Goal: Contribute content

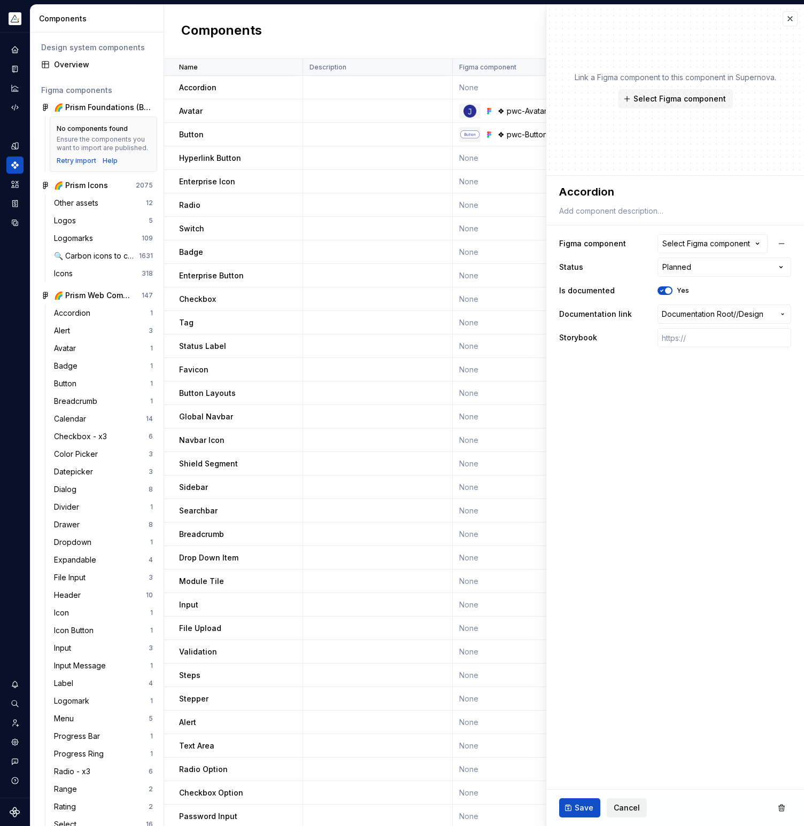
click at [624, 810] on span "Cancel" at bounding box center [627, 808] width 26 height 11
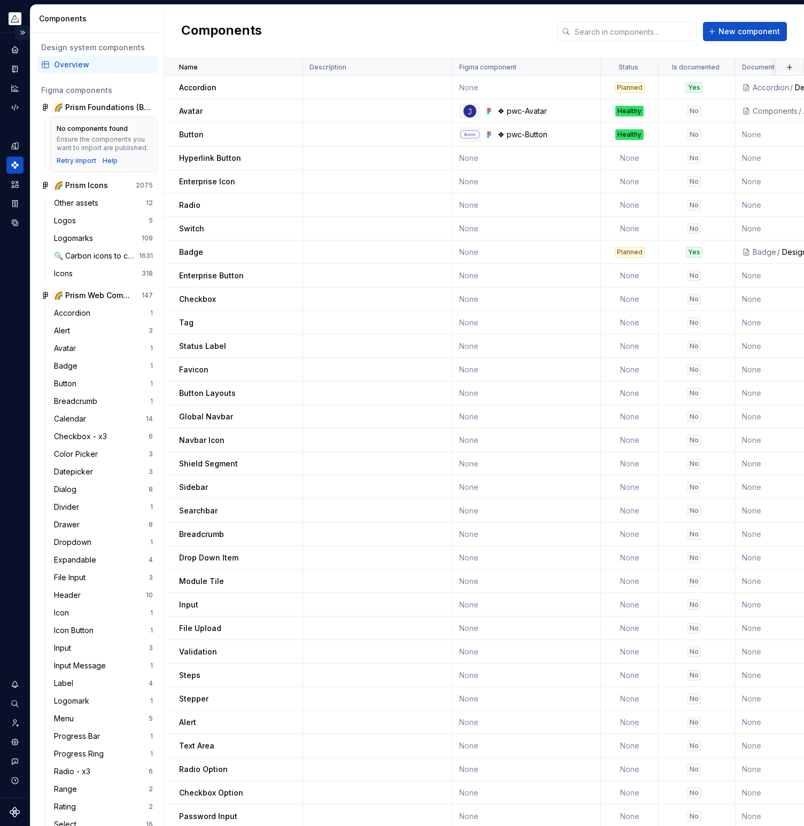
click at [22, 30] on button "Expand sidebar" at bounding box center [22, 32] width 15 height 15
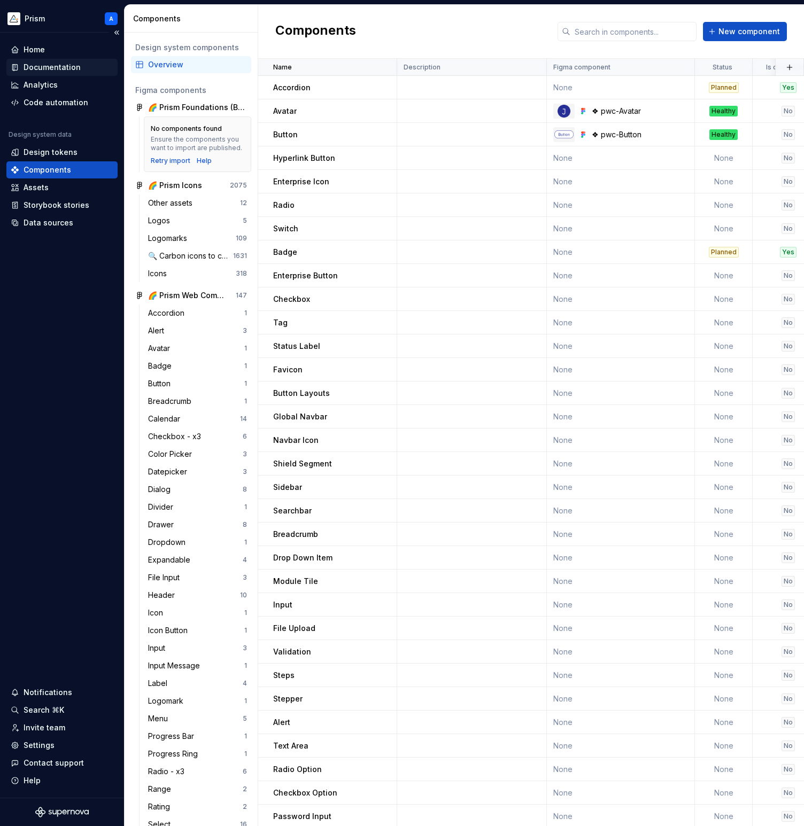
click at [37, 66] on div "Documentation" at bounding box center [52, 67] width 57 height 11
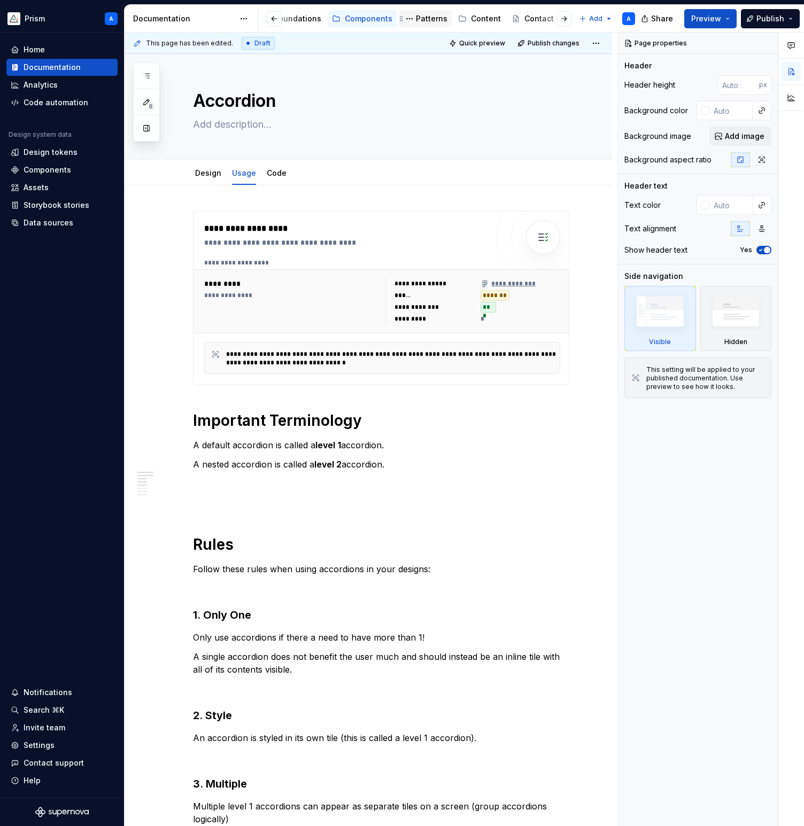
scroll to position [0, 175]
click at [470, 15] on div "Content" at bounding box center [485, 18] width 30 height 11
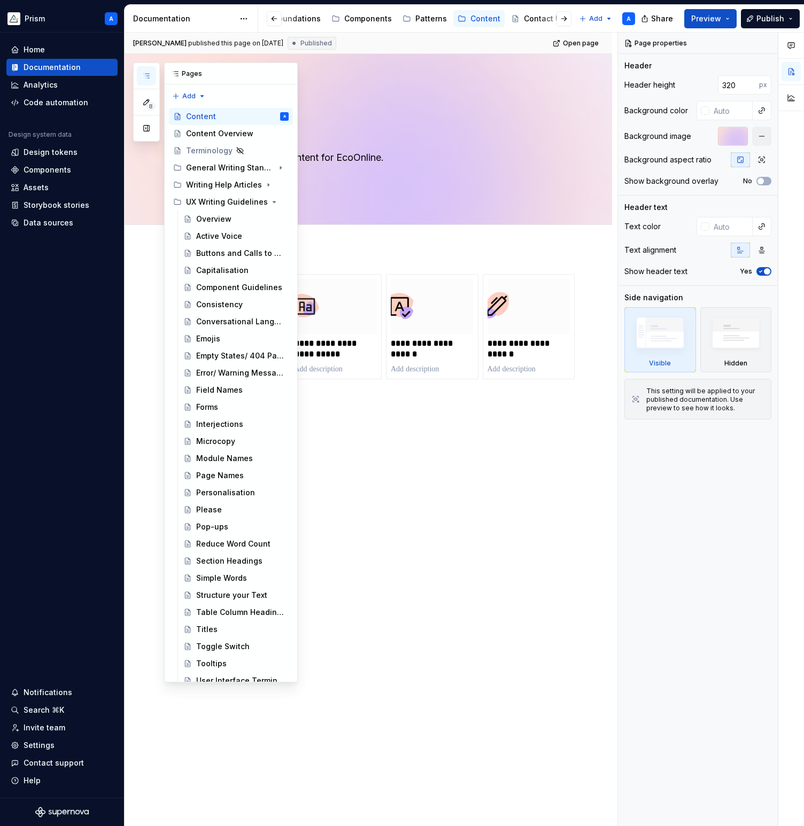
click at [149, 76] on icon "button" at bounding box center [146, 76] width 9 height 9
click at [223, 130] on div "Content Overview" at bounding box center [219, 133] width 67 height 11
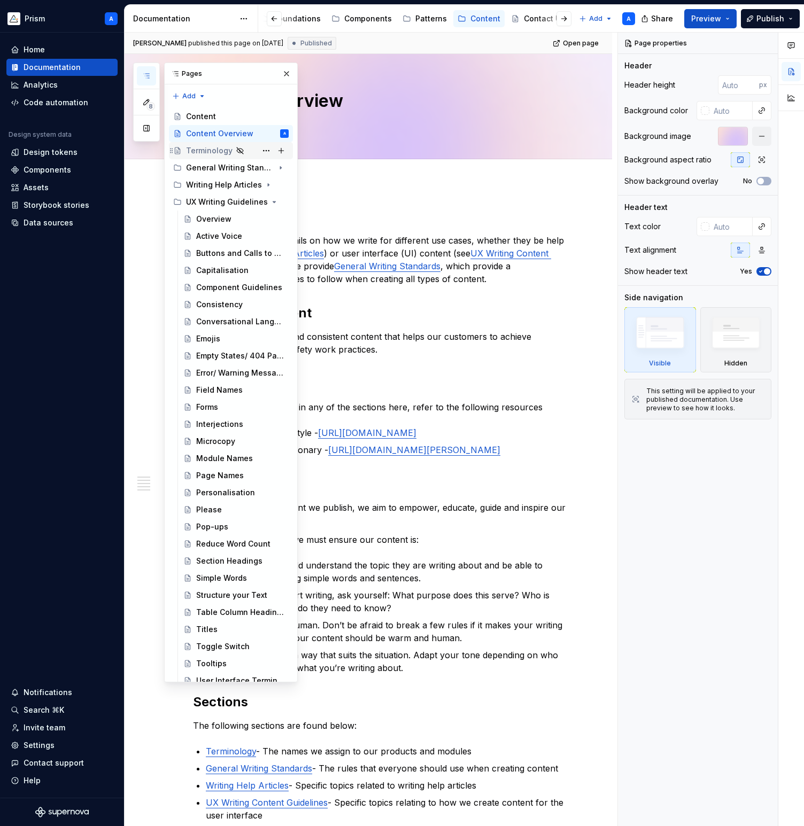
click at [210, 151] on div "Terminology" at bounding box center [209, 150] width 47 height 11
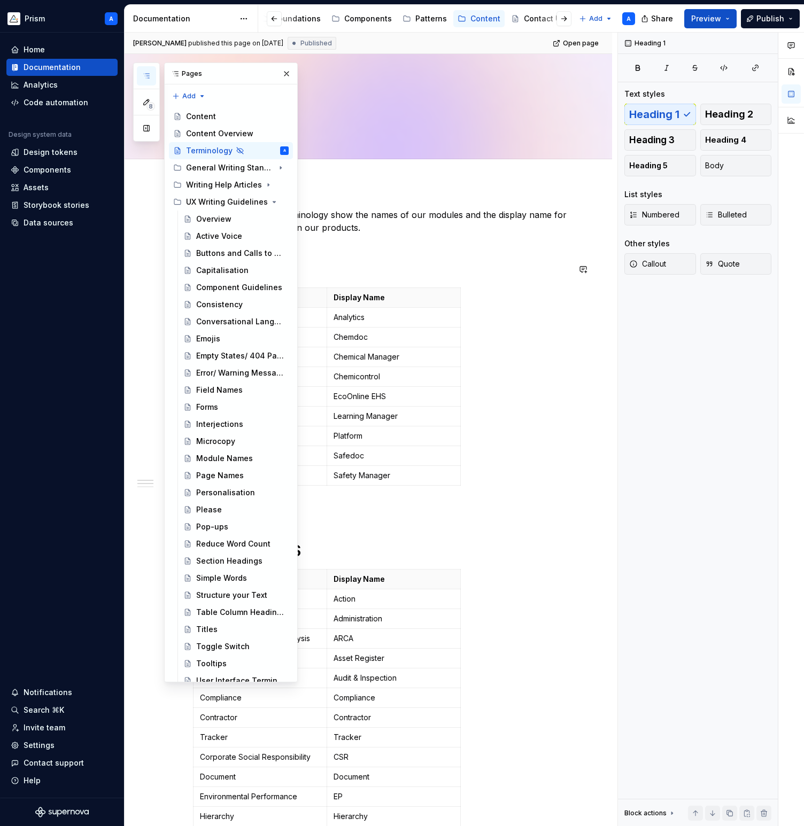
click at [289, 74] on button "button" at bounding box center [286, 73] width 15 height 15
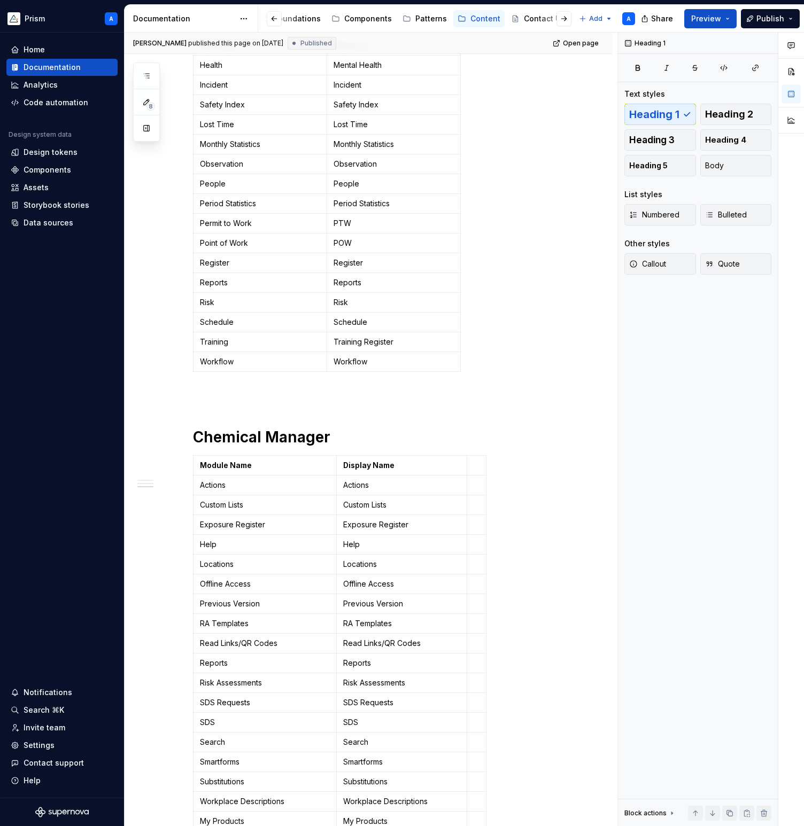
scroll to position [988, 0]
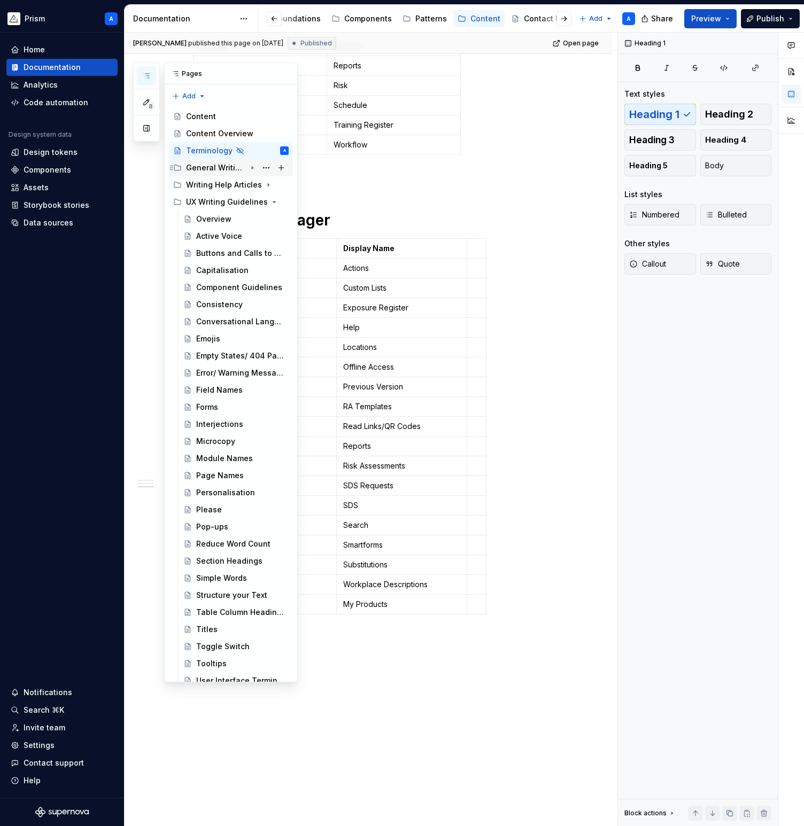
click at [211, 167] on div "General Writing Standards" at bounding box center [216, 167] width 60 height 11
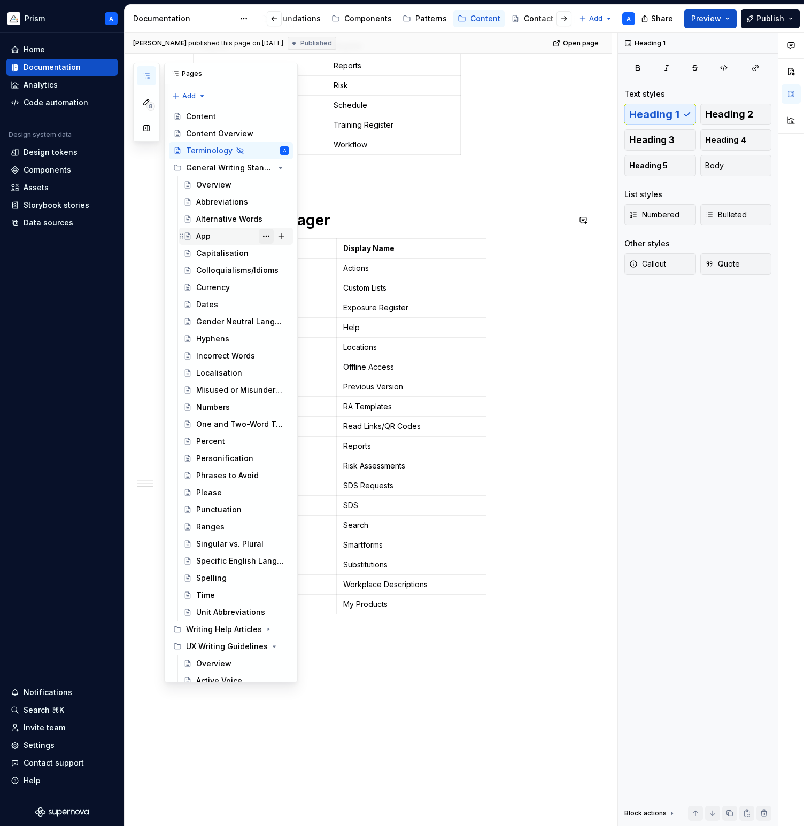
click at [267, 237] on button "Page tree" at bounding box center [266, 236] width 15 height 15
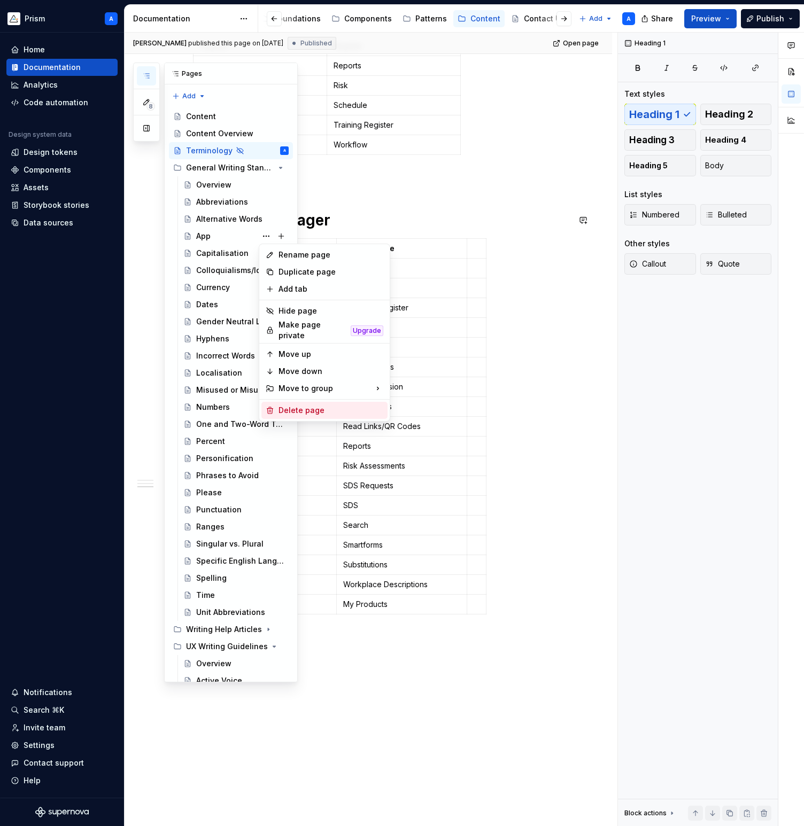
click at [298, 405] on div "Delete page" at bounding box center [330, 410] width 105 height 11
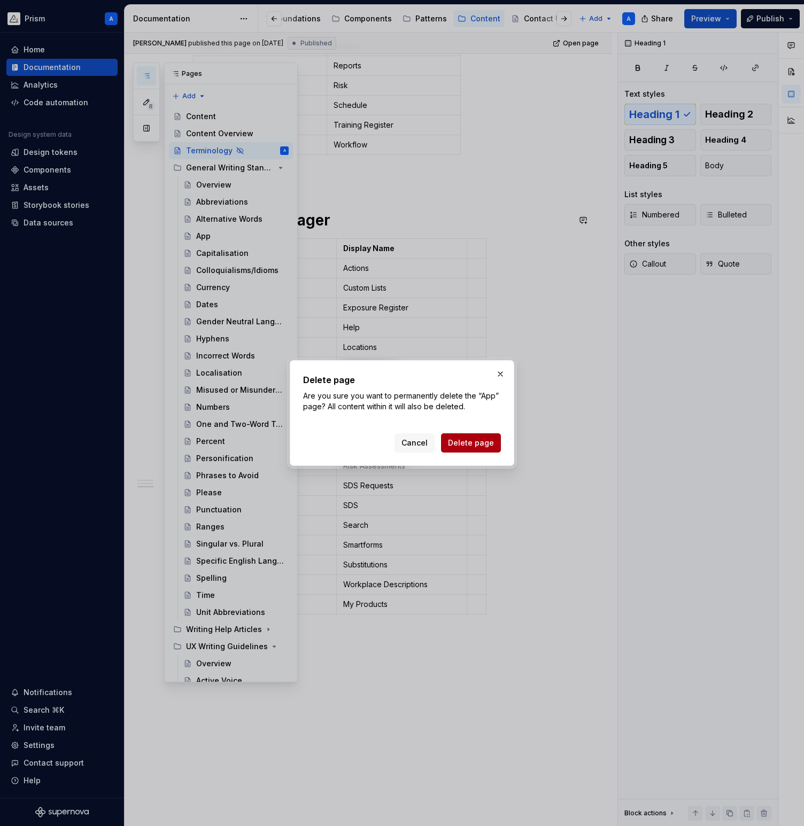
click at [465, 440] on span "Delete page" at bounding box center [471, 443] width 46 height 11
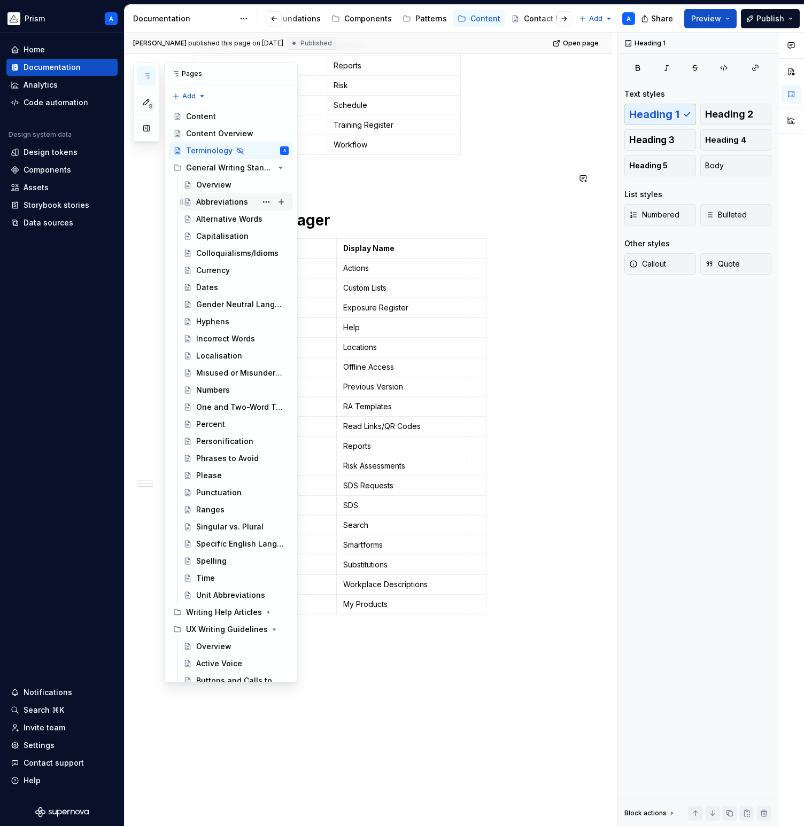
click at [216, 204] on div "Abbreviations" at bounding box center [222, 202] width 52 height 11
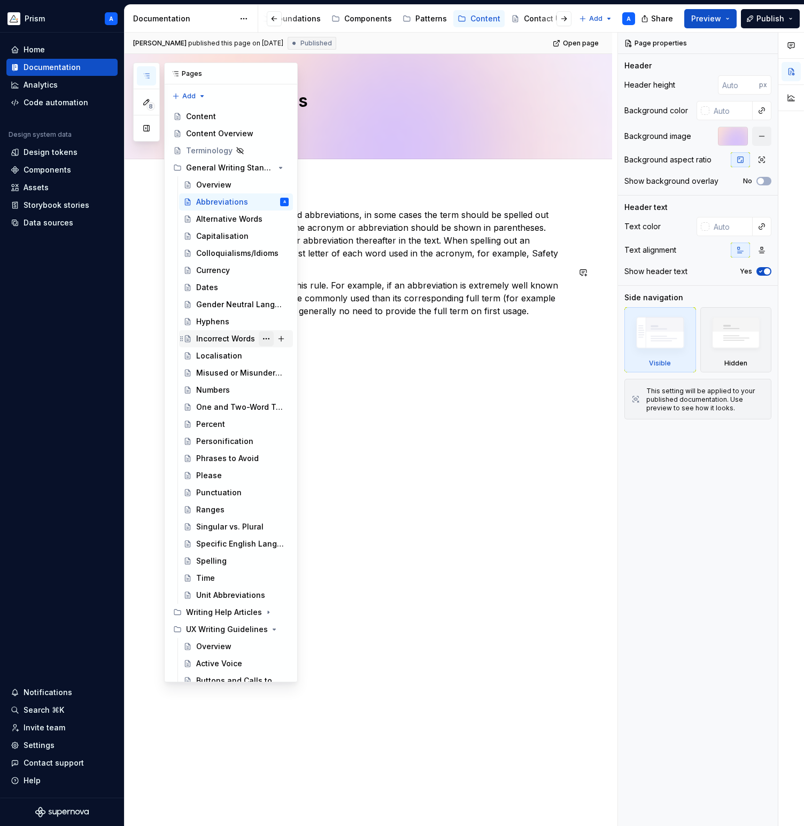
click at [269, 339] on button "Page tree" at bounding box center [266, 338] width 15 height 15
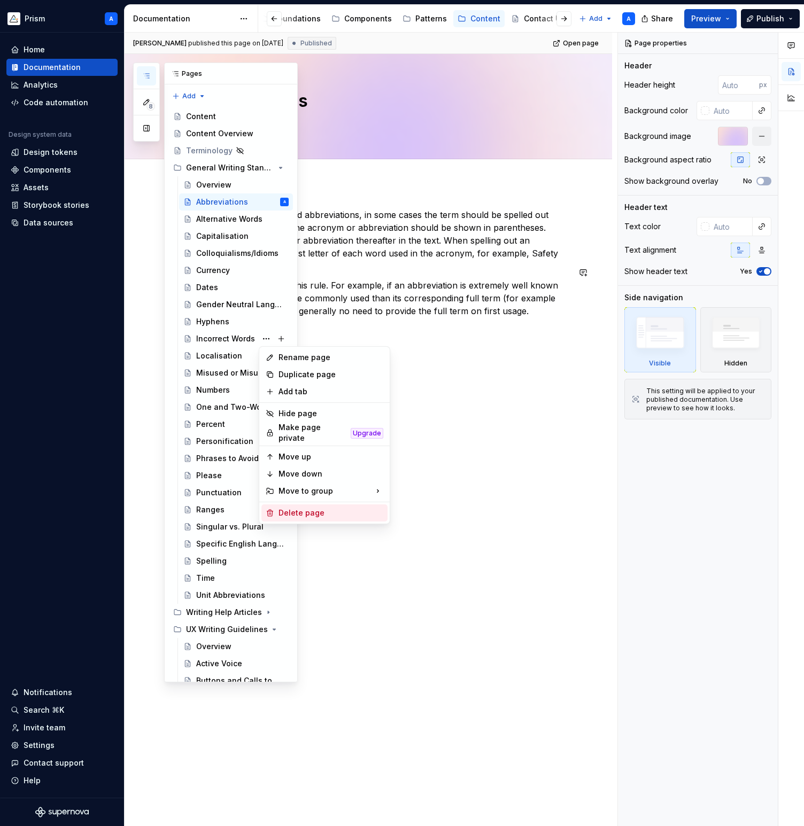
click at [298, 508] on div "Delete page" at bounding box center [330, 513] width 105 height 11
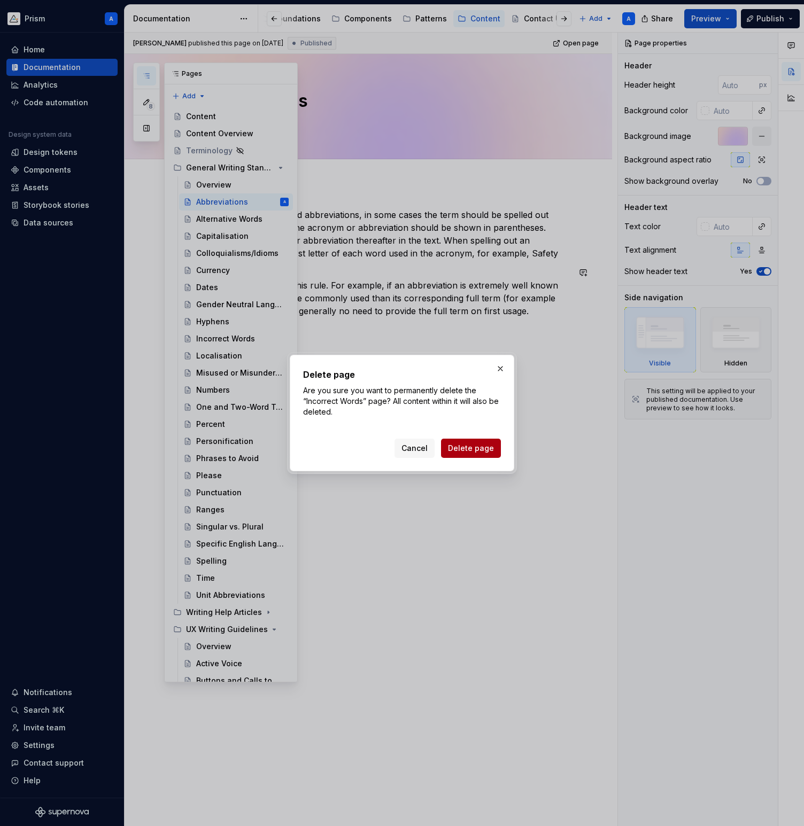
click at [473, 446] on span "Delete page" at bounding box center [471, 448] width 46 height 11
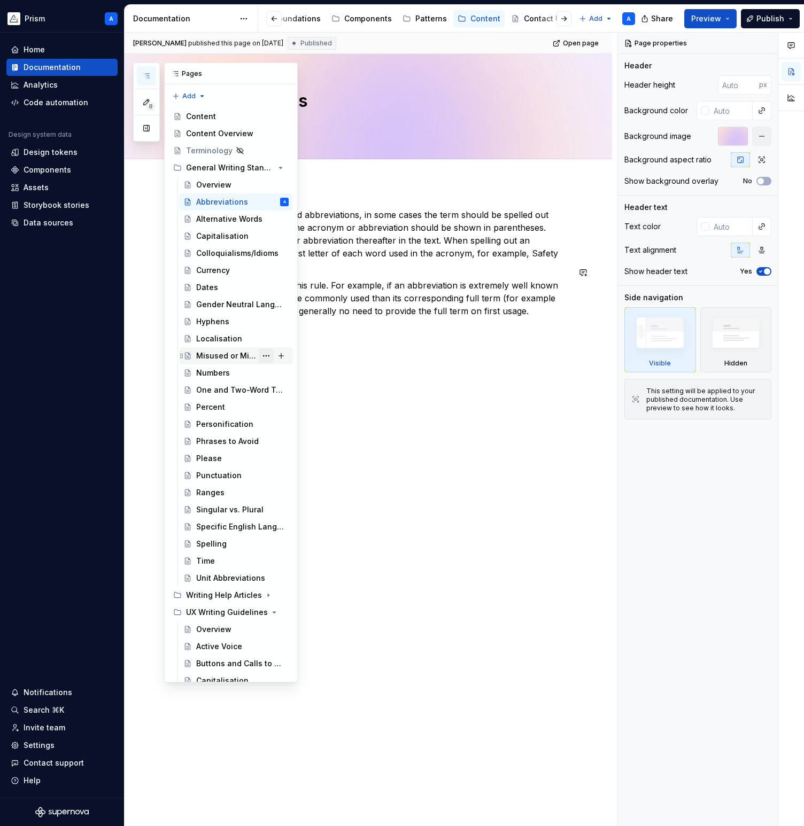
click at [266, 356] on button "Page tree" at bounding box center [266, 356] width 15 height 15
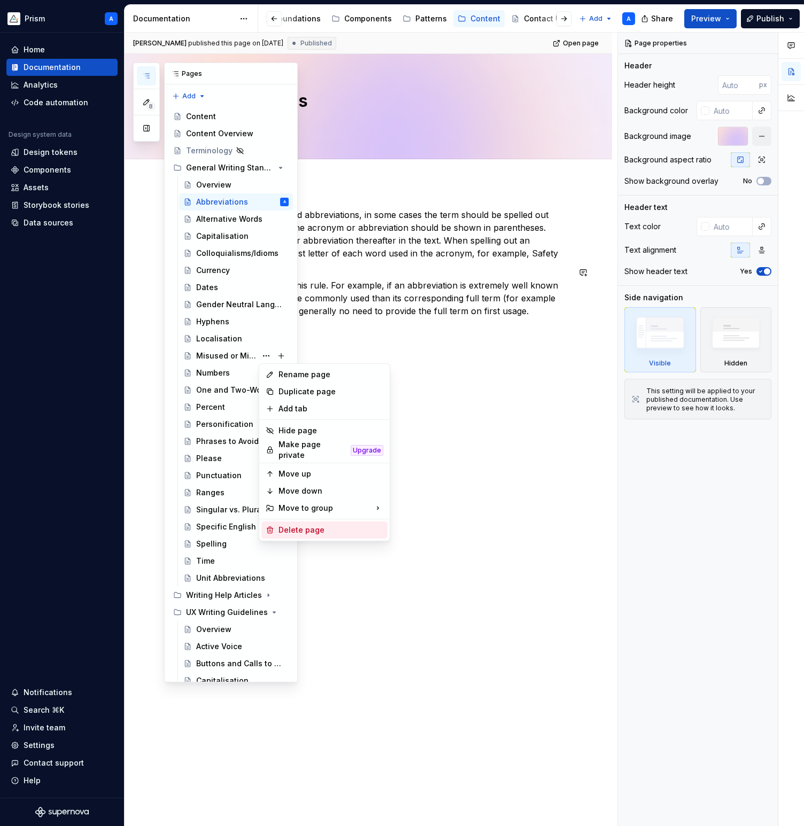
click at [307, 525] on div "Delete page" at bounding box center [330, 530] width 105 height 11
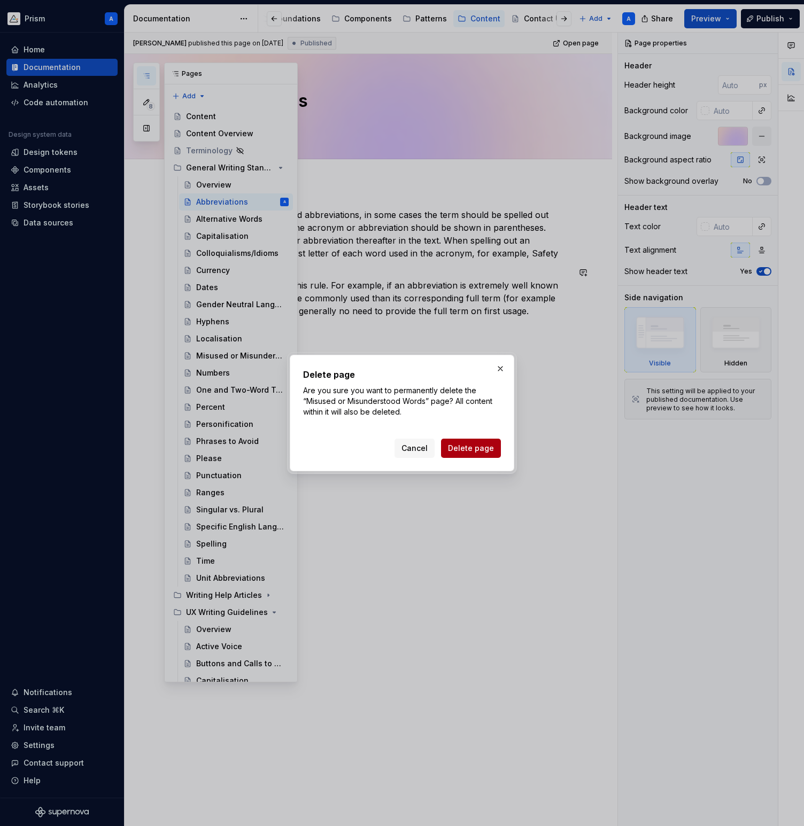
click at [466, 450] on span "Delete page" at bounding box center [471, 448] width 46 height 11
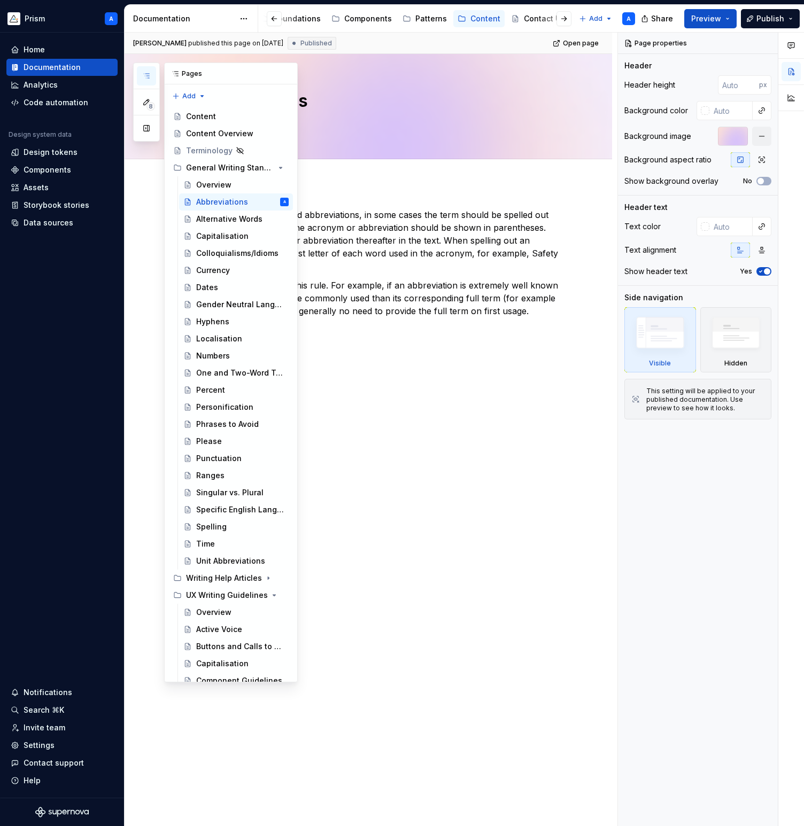
click at [148, 76] on icon "button" at bounding box center [146, 76] width 9 height 9
click at [266, 390] on button "Page tree" at bounding box center [266, 390] width 15 height 15
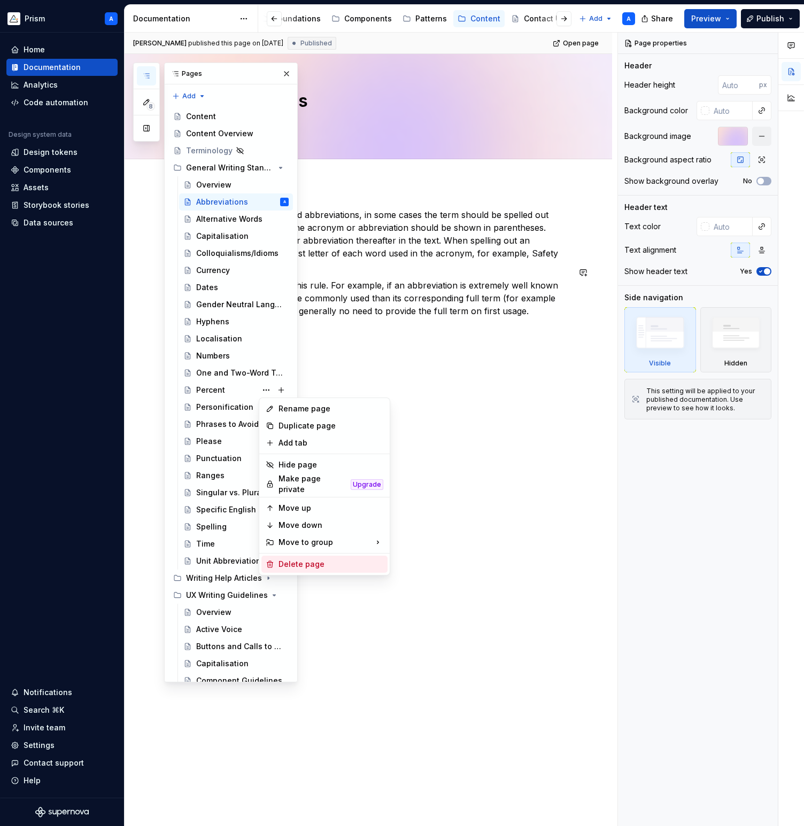
click at [295, 561] on div "Delete page" at bounding box center [330, 564] width 105 height 11
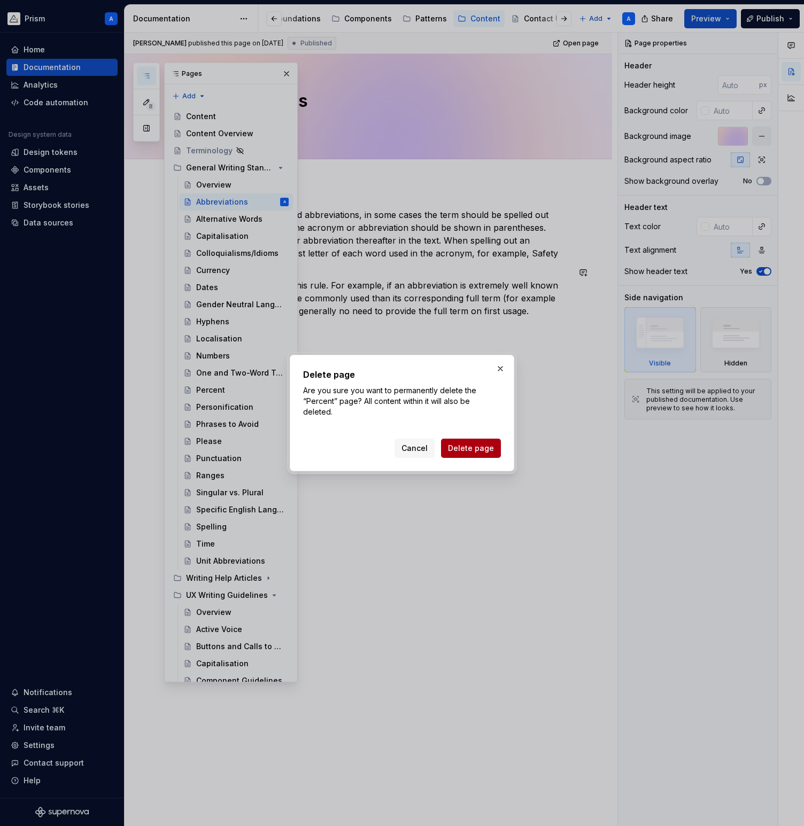
click at [476, 448] on span "Delete page" at bounding box center [471, 448] width 46 height 11
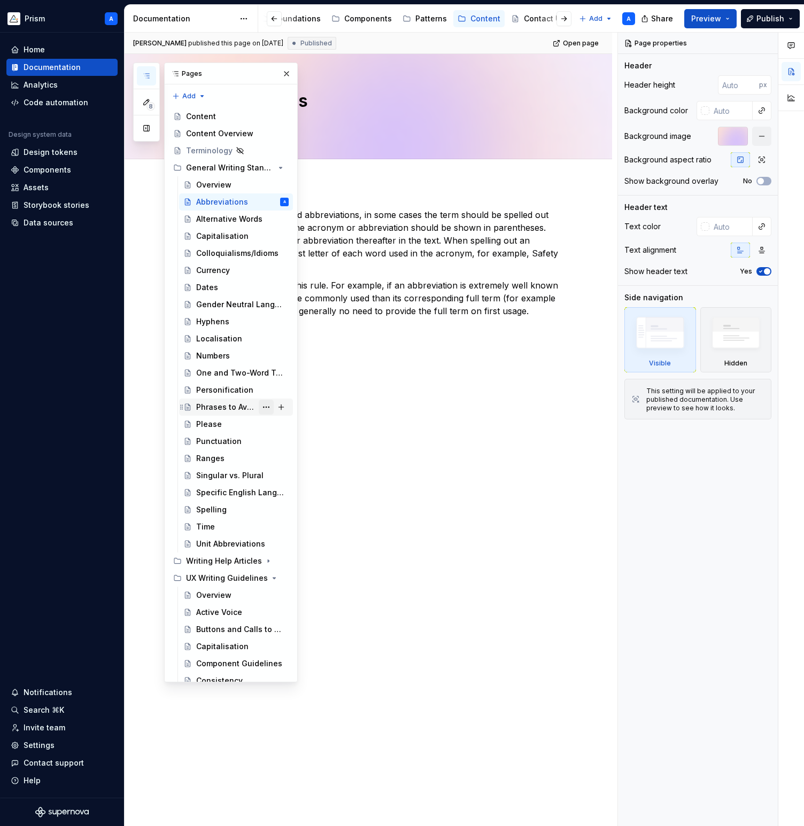
click at [268, 407] on button "Page tree" at bounding box center [266, 407] width 15 height 15
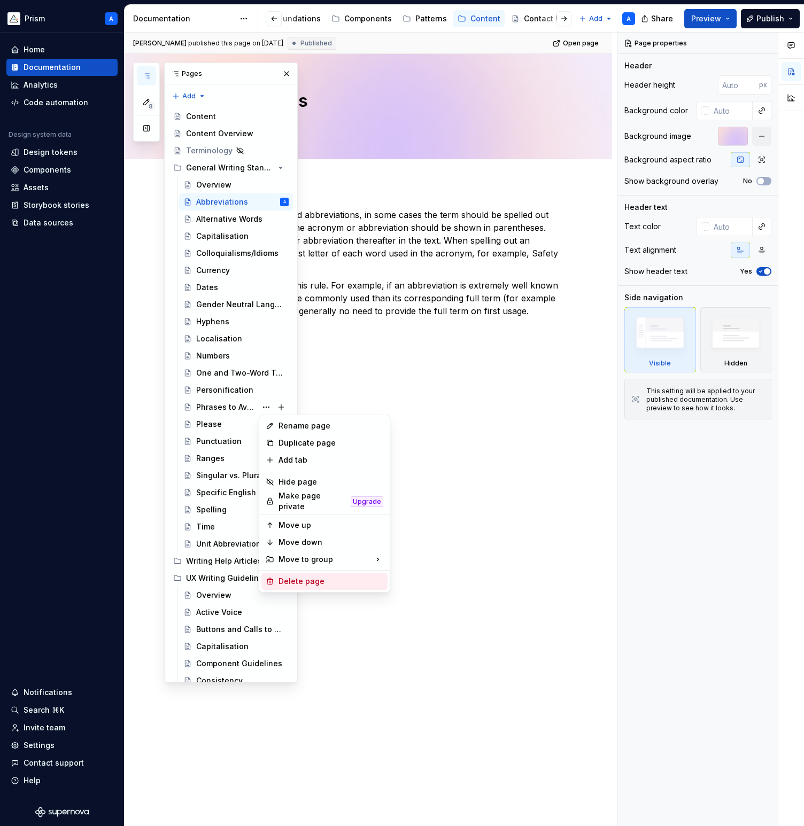
click at [293, 579] on div "Delete page" at bounding box center [330, 581] width 105 height 11
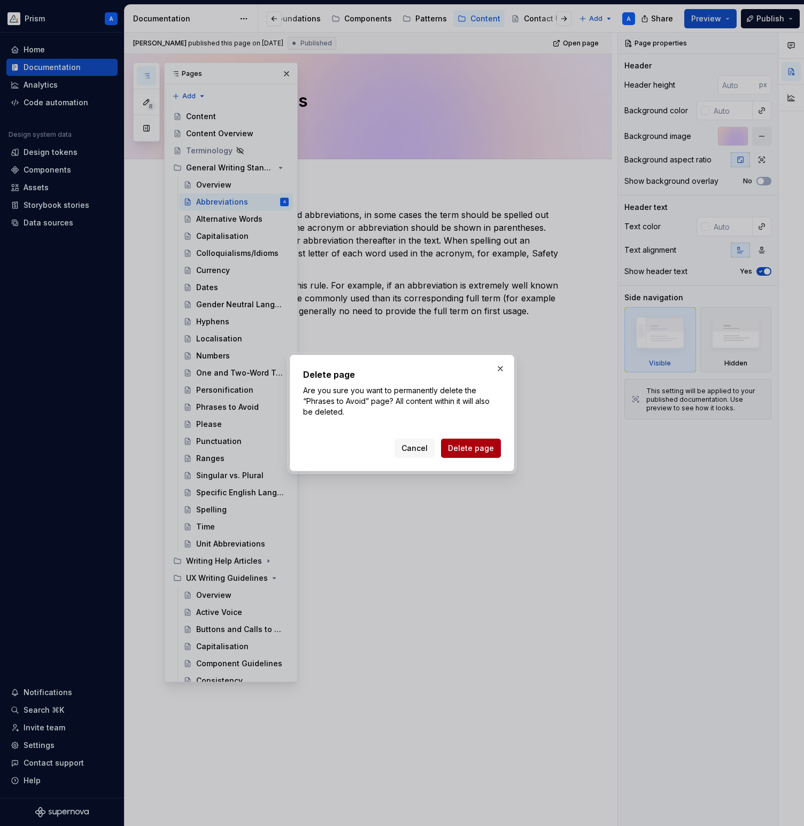
click at [484, 445] on span "Delete page" at bounding box center [471, 448] width 46 height 11
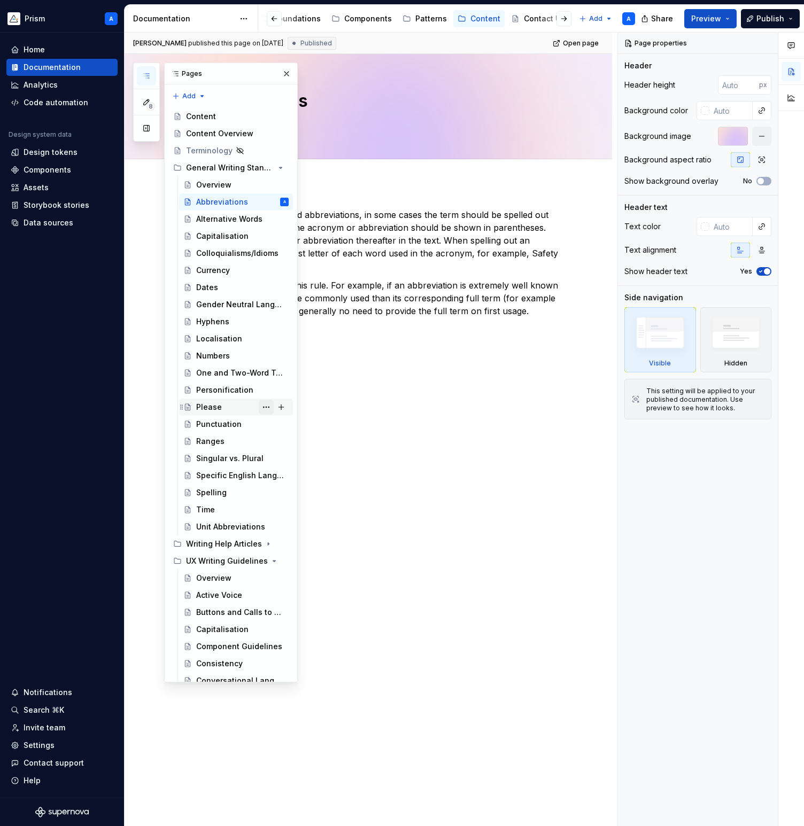
click at [266, 406] on button "Page tree" at bounding box center [266, 407] width 15 height 15
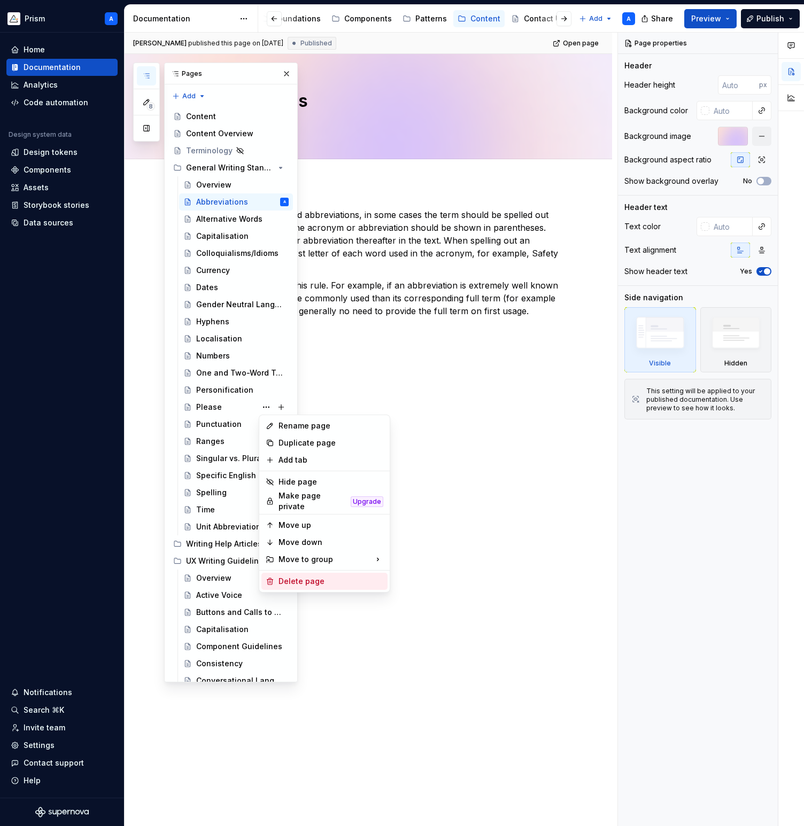
click at [297, 576] on div "Delete page" at bounding box center [330, 581] width 105 height 11
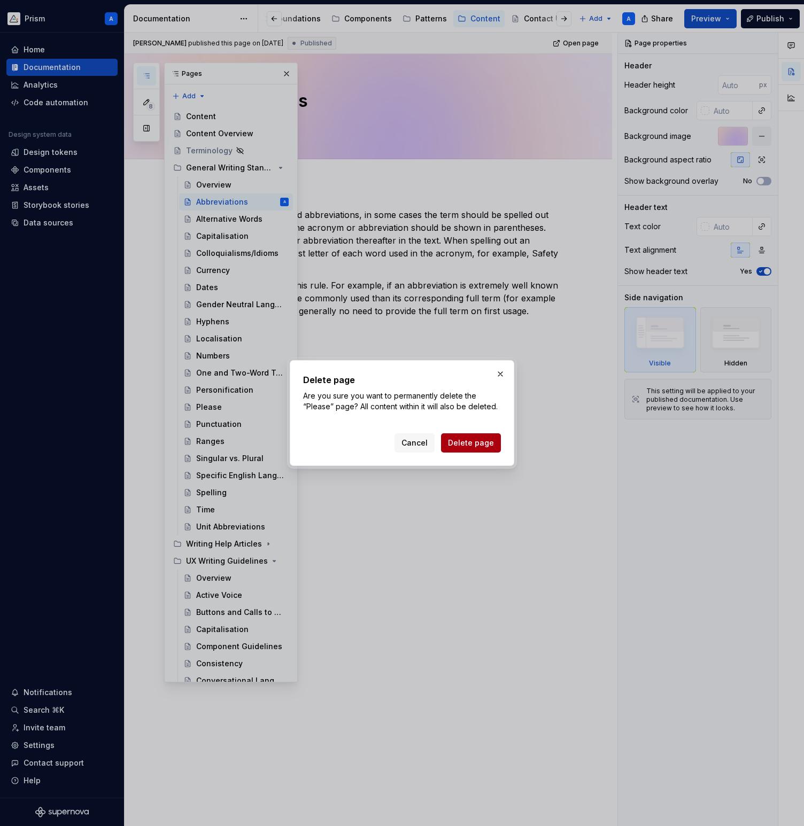
click at [458, 445] on span "Delete page" at bounding box center [471, 443] width 46 height 11
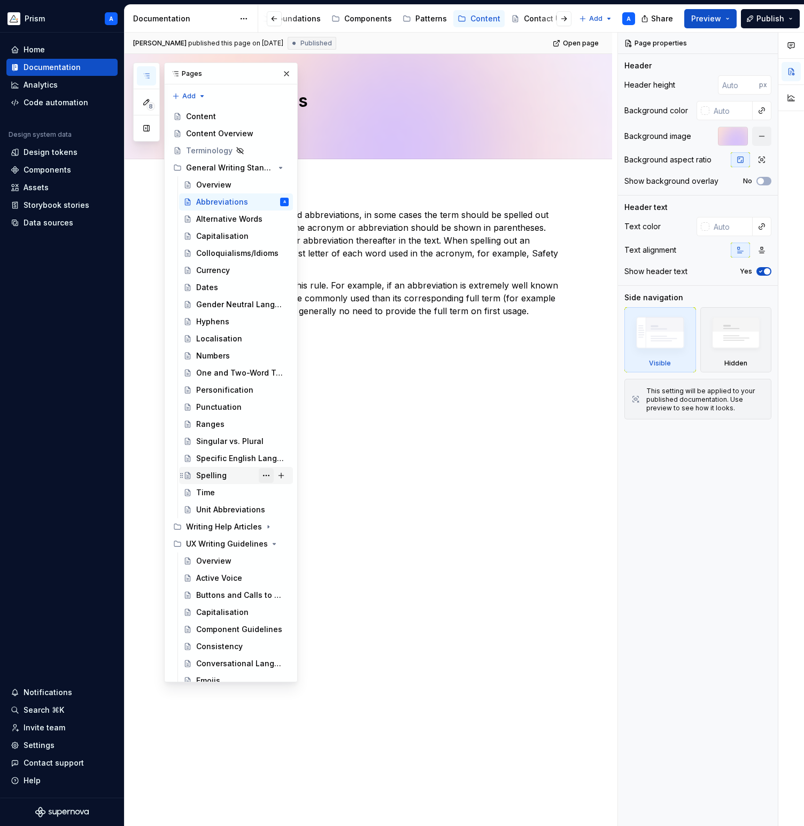
click at [265, 476] on button "Page tree" at bounding box center [266, 475] width 15 height 15
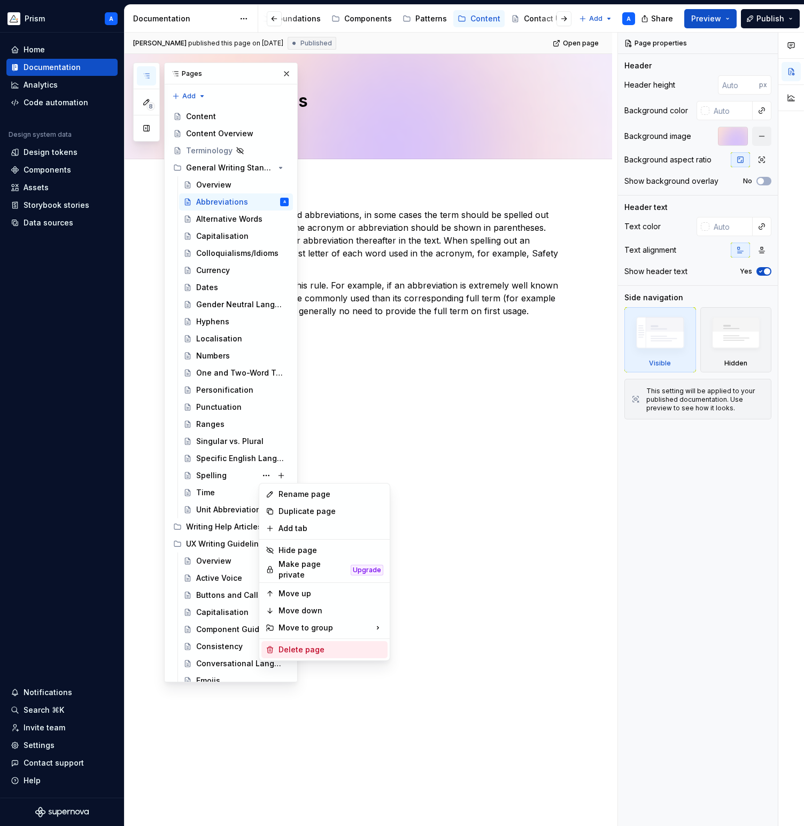
click at [292, 645] on div "Delete page" at bounding box center [330, 650] width 105 height 11
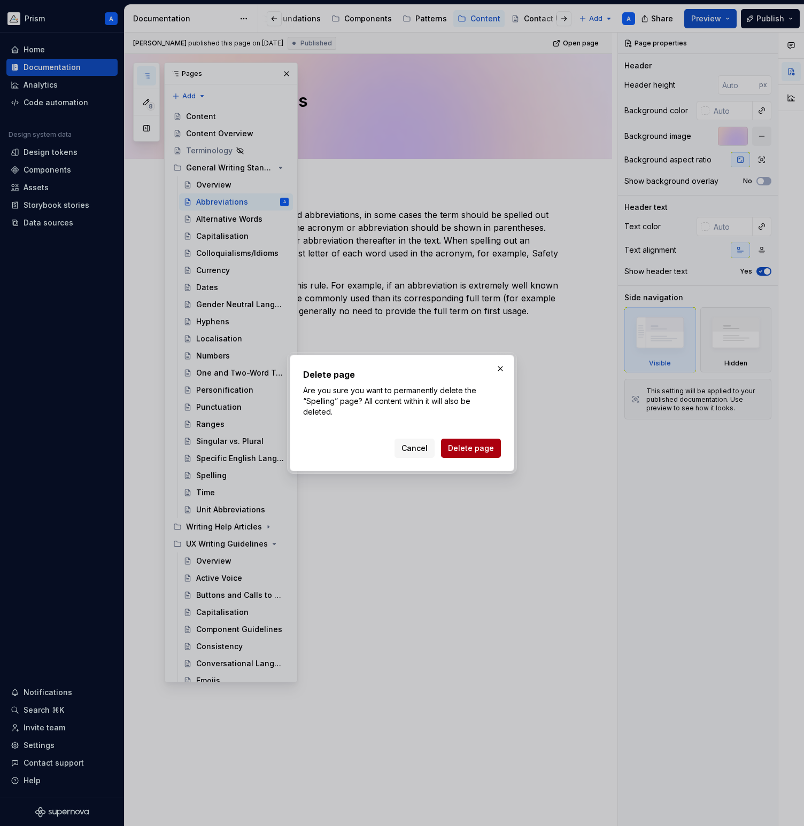
click at [472, 453] on span "Delete page" at bounding box center [471, 448] width 46 height 11
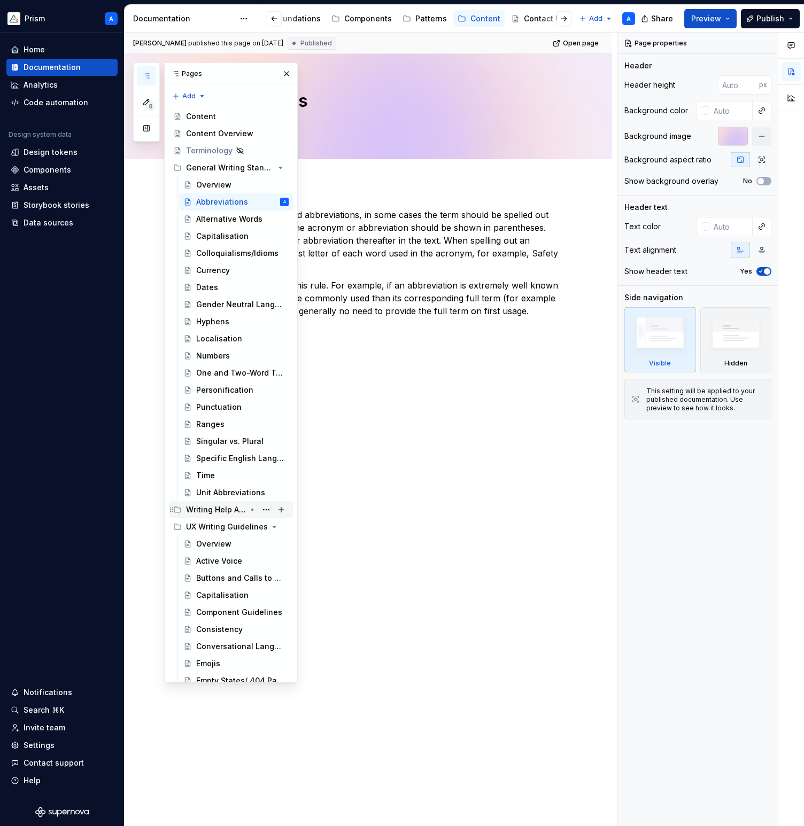
click at [233, 507] on div "Writing Help Articles" at bounding box center [216, 510] width 60 height 11
click at [263, 578] on button "Page tree" at bounding box center [266, 578] width 15 height 15
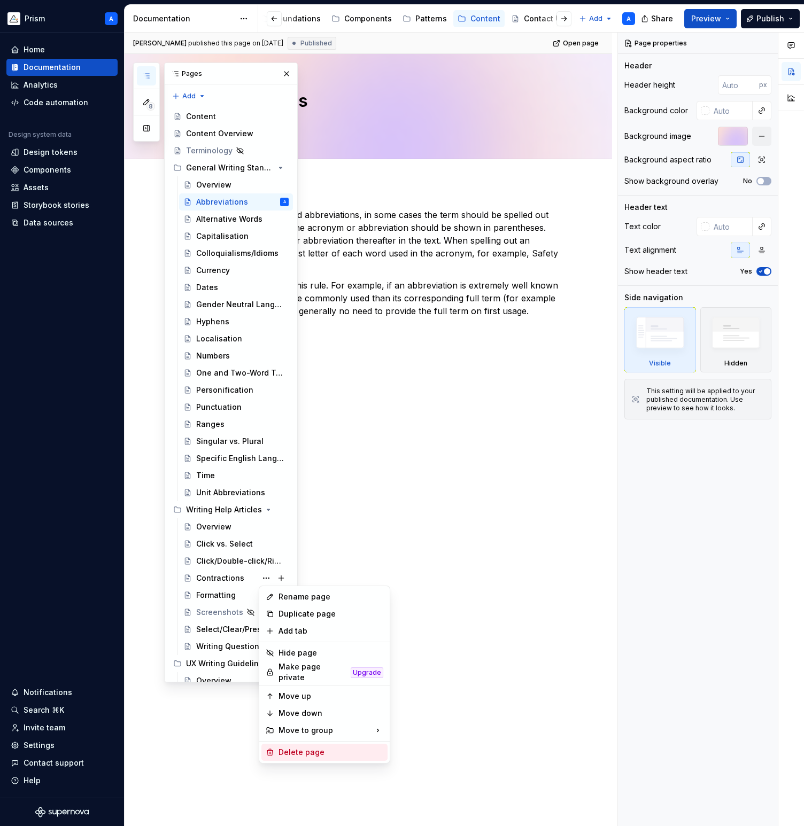
click at [286, 747] on div "Delete page" at bounding box center [330, 752] width 105 height 11
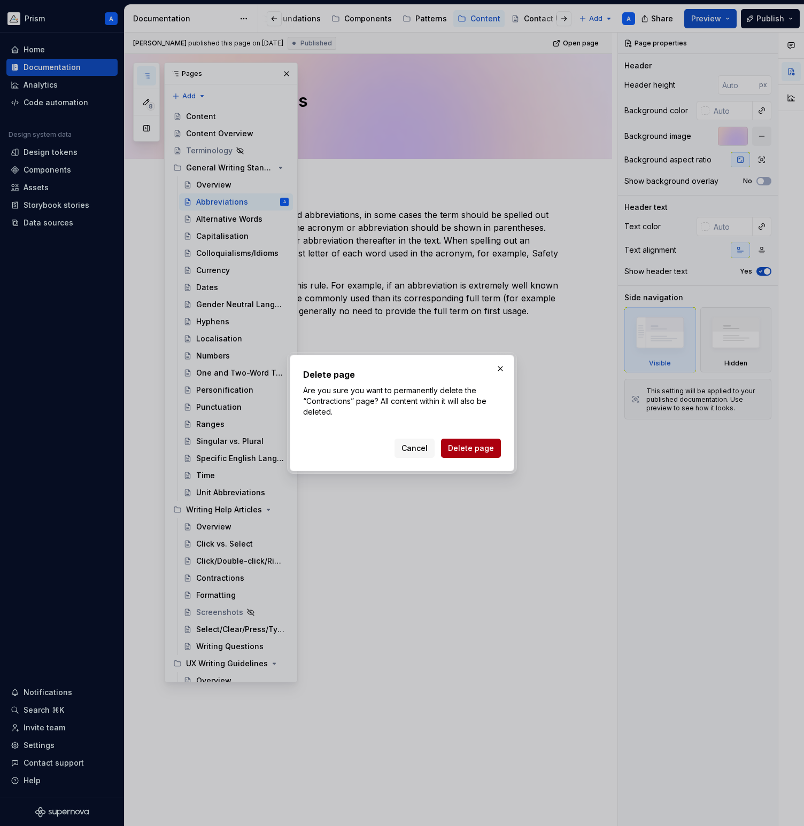
click at [455, 451] on span "Delete page" at bounding box center [471, 448] width 46 height 11
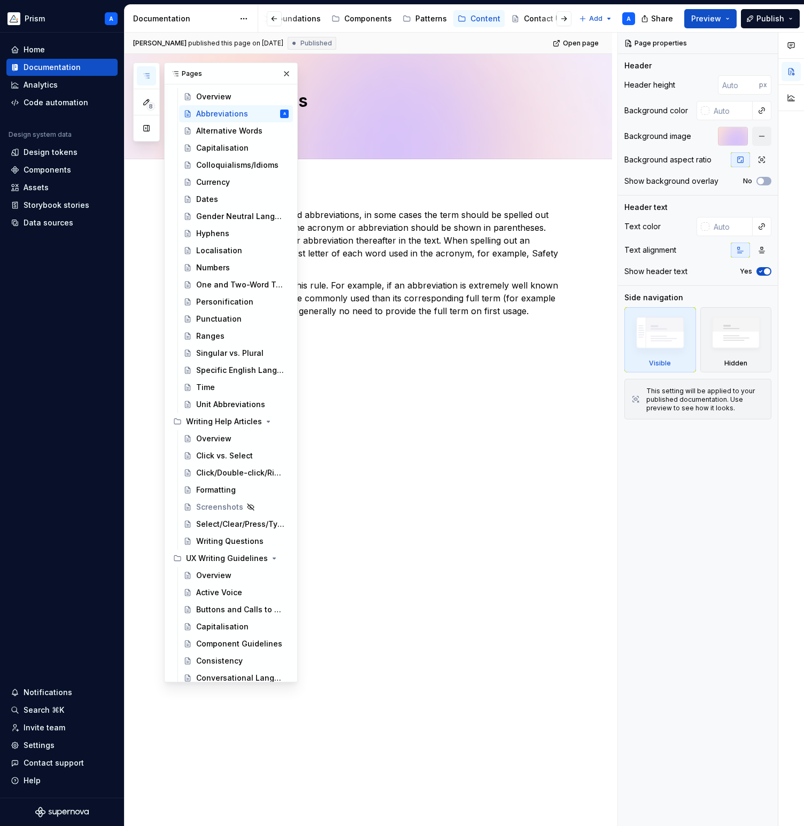
scroll to position [210, 0]
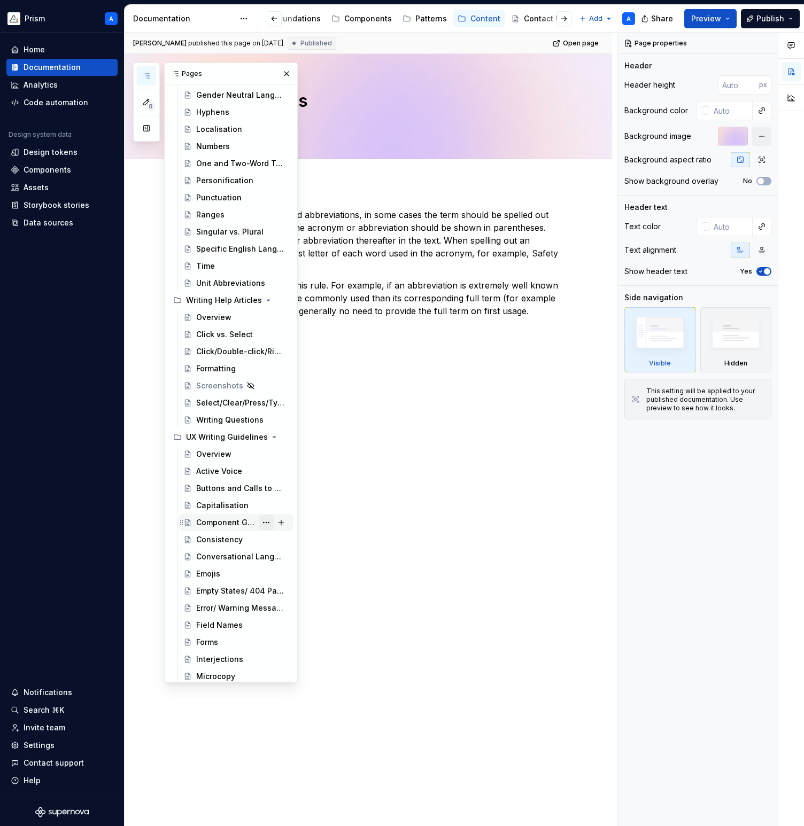
click at [267, 523] on button "Page tree" at bounding box center [266, 522] width 15 height 15
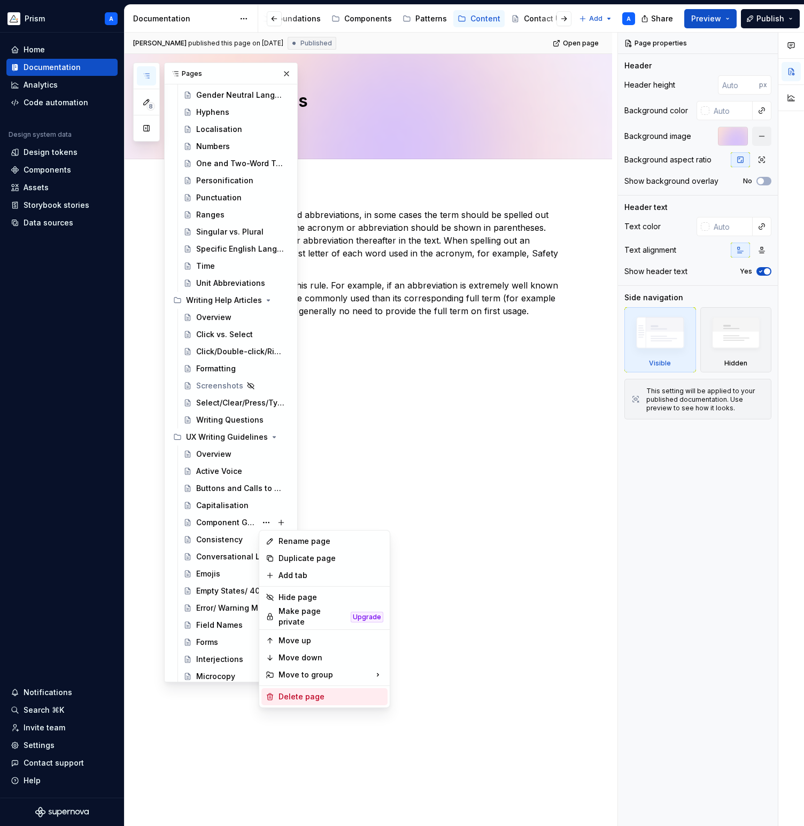
click at [284, 698] on div "Delete page" at bounding box center [324, 696] width 126 height 17
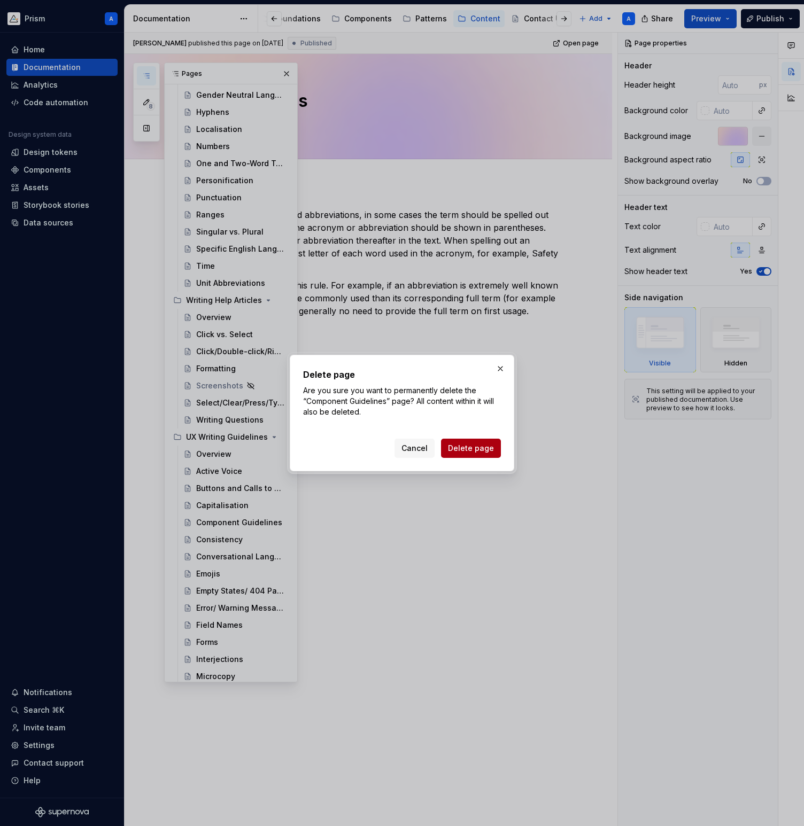
click at [459, 448] on span "Delete page" at bounding box center [471, 448] width 46 height 11
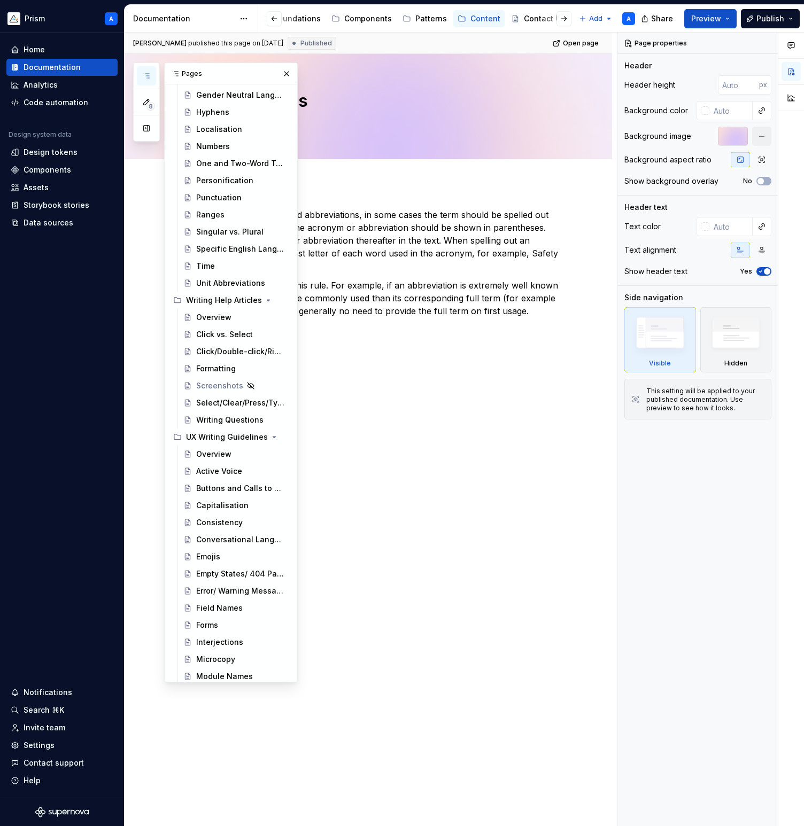
scroll to position [340, 0]
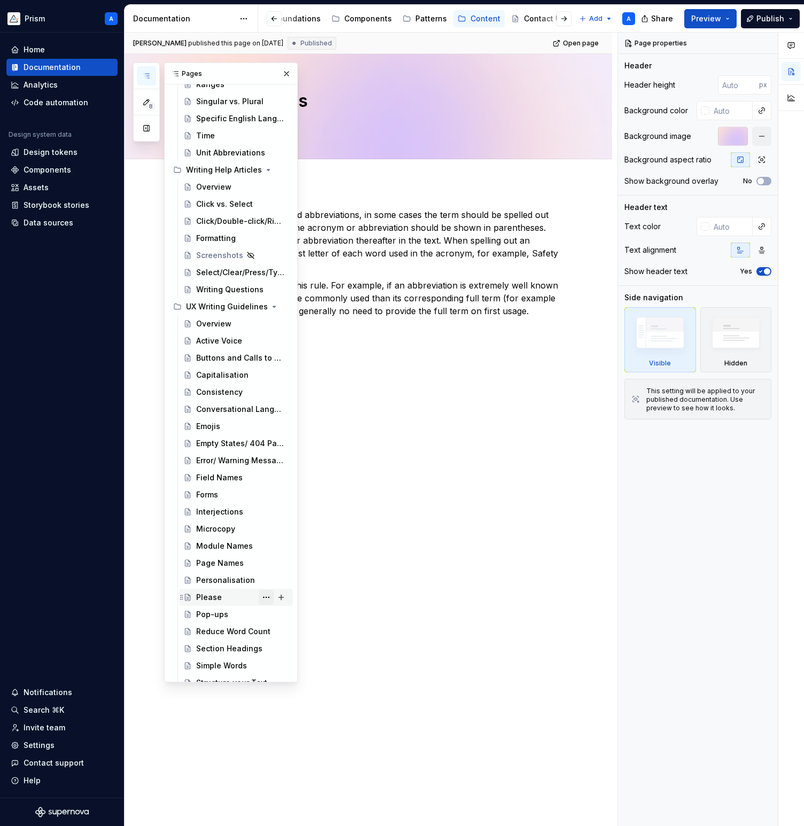
click at [263, 596] on button "Page tree" at bounding box center [266, 597] width 15 height 15
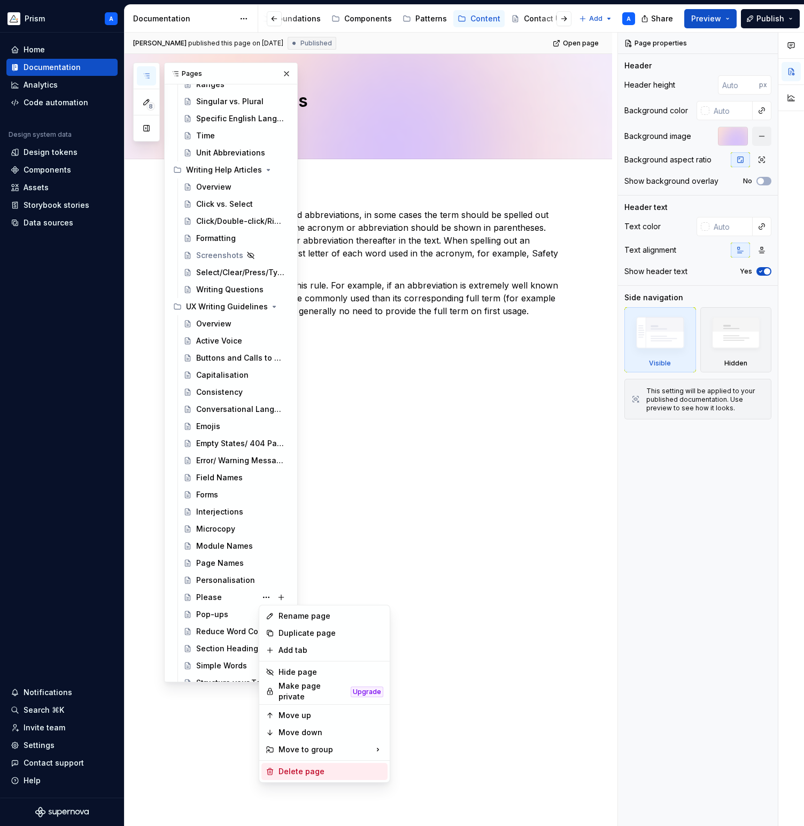
click at [306, 768] on div "Delete page" at bounding box center [330, 772] width 105 height 11
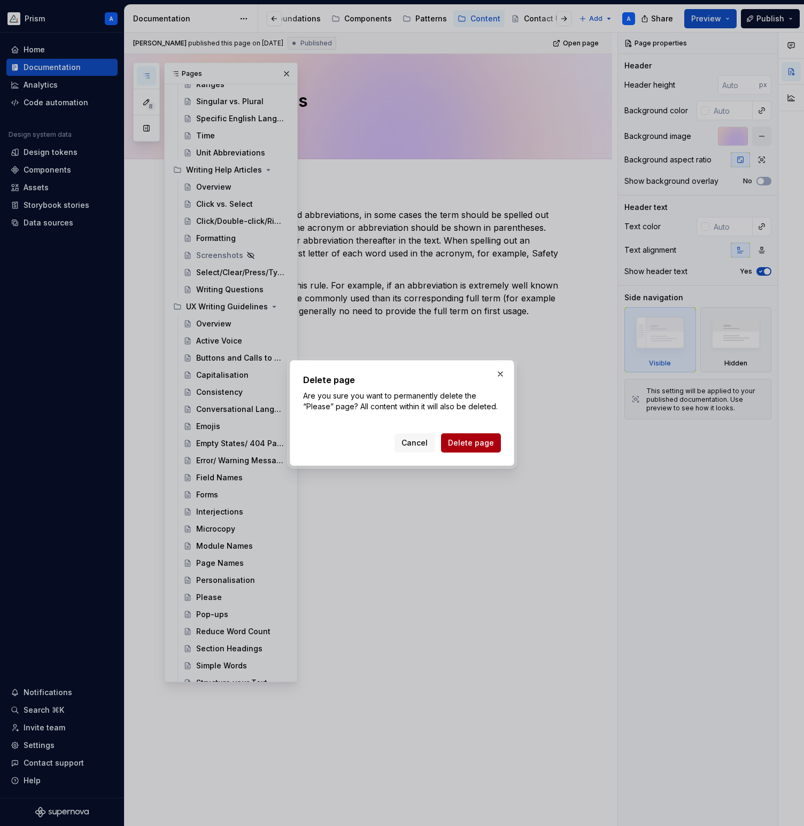
click at [470, 442] on span "Delete page" at bounding box center [471, 443] width 46 height 11
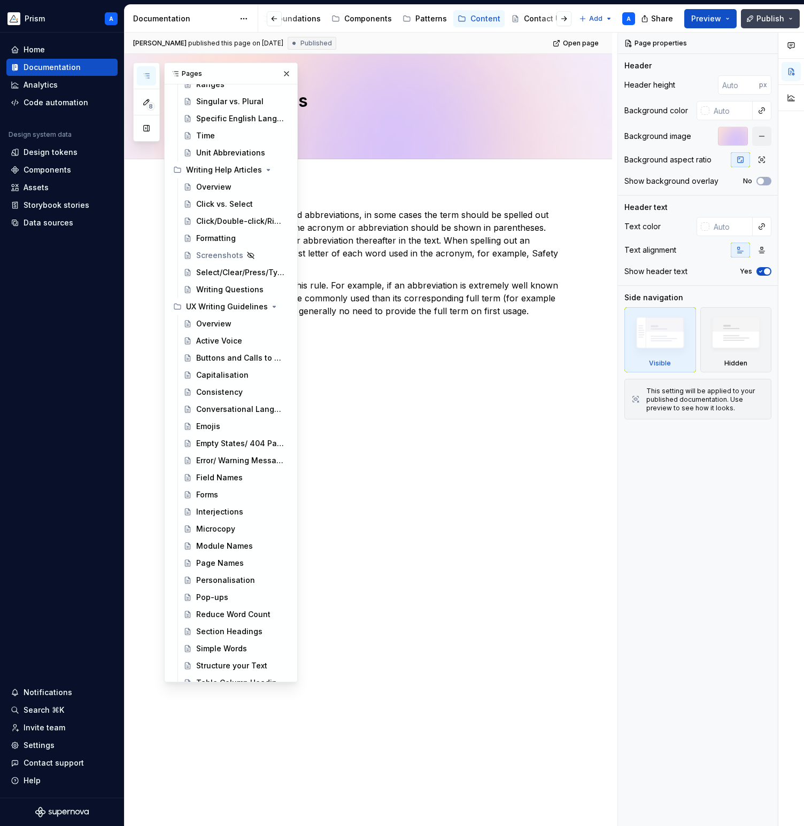
click at [770, 18] on span "Publish" at bounding box center [770, 18] width 28 height 11
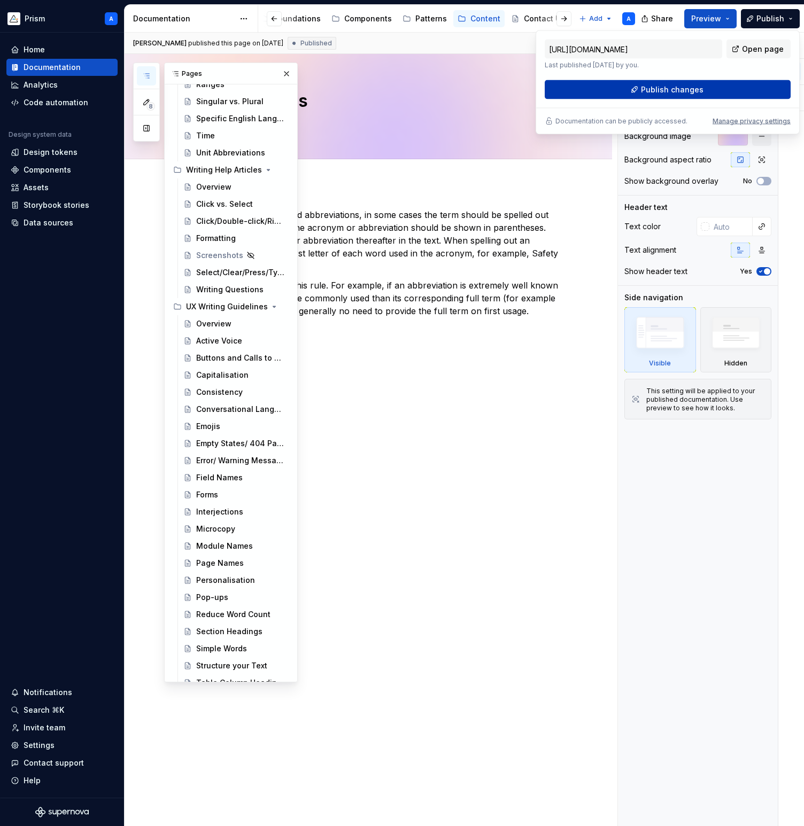
click at [716, 86] on button "Publish changes" at bounding box center [668, 89] width 246 height 19
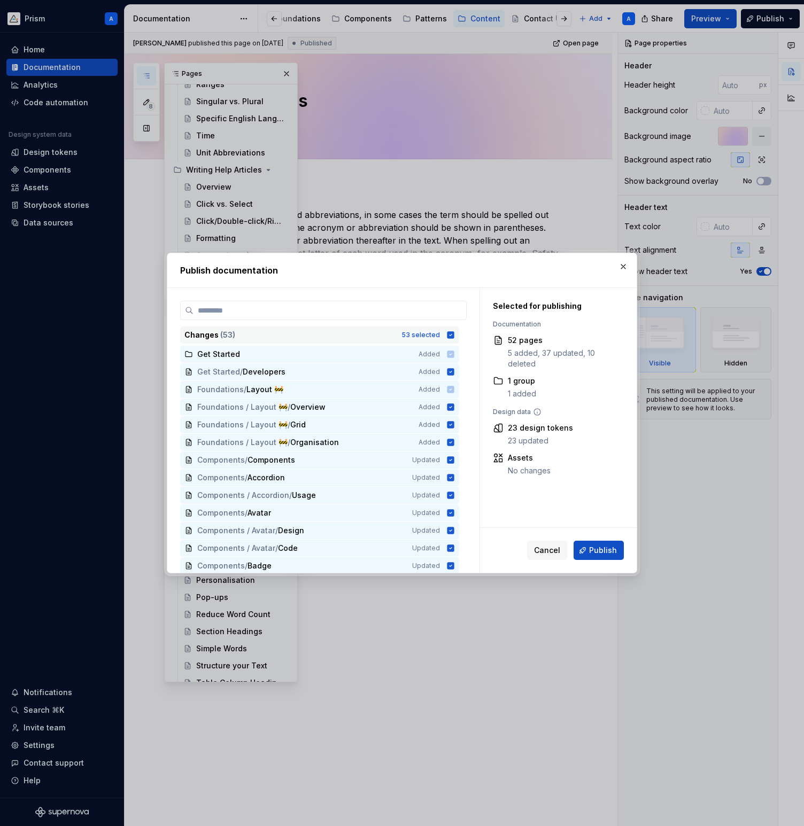
click at [455, 336] on icon at bounding box center [450, 335] width 9 height 9
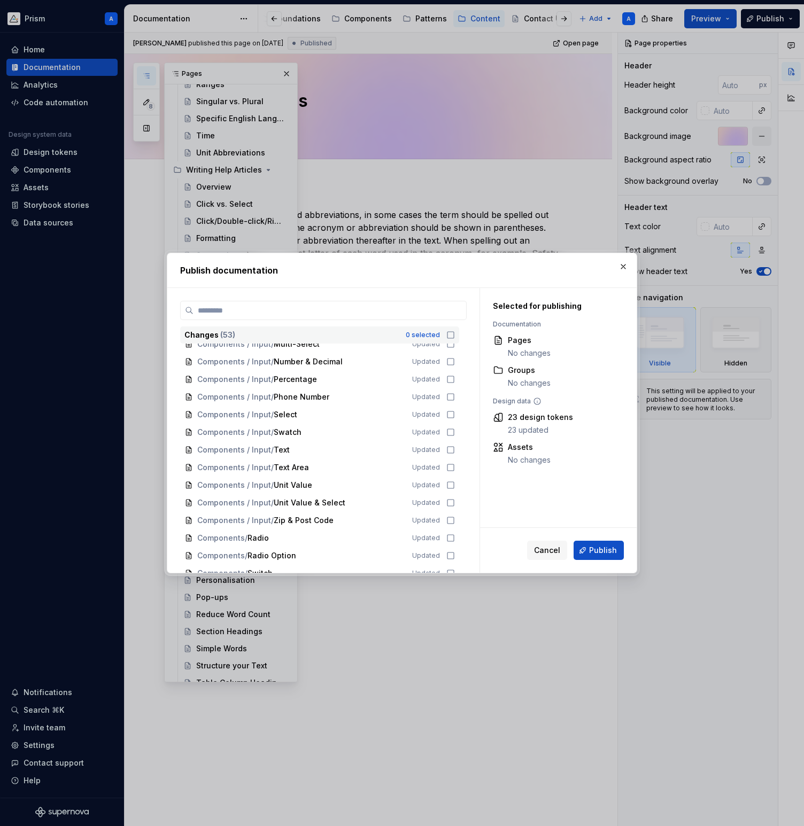
scroll to position [708, 0]
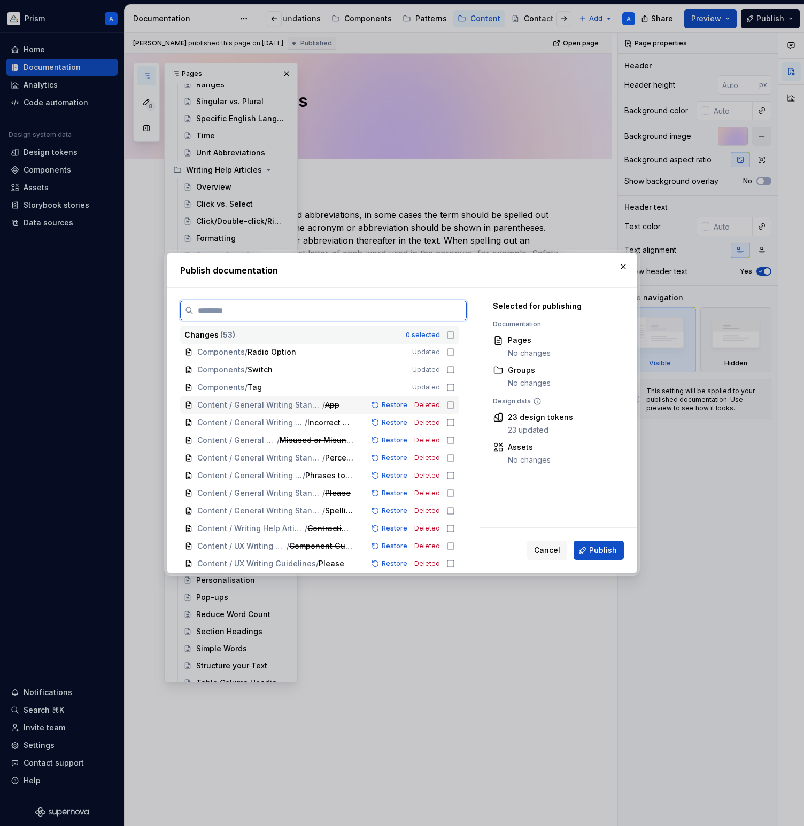
click at [455, 405] on icon at bounding box center [450, 405] width 9 height 9
click at [455, 424] on icon at bounding box center [450, 423] width 9 height 9
click at [455, 442] on icon at bounding box center [450, 440] width 9 height 9
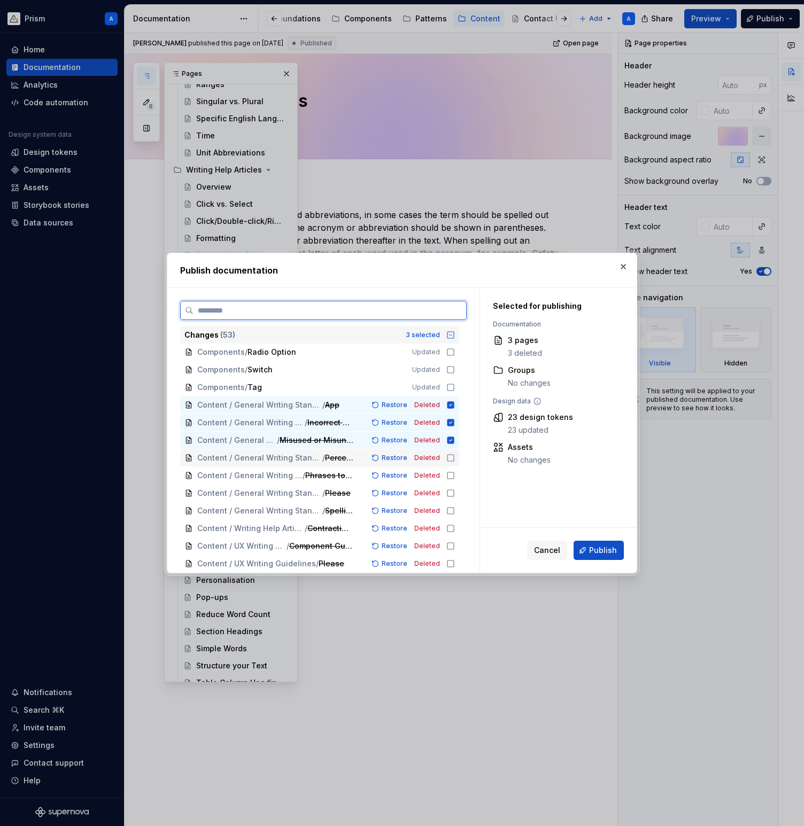
click at [455, 454] on icon at bounding box center [450, 458] width 9 height 9
click at [455, 477] on icon at bounding box center [450, 475] width 9 height 9
click at [455, 491] on icon at bounding box center [450, 493] width 9 height 9
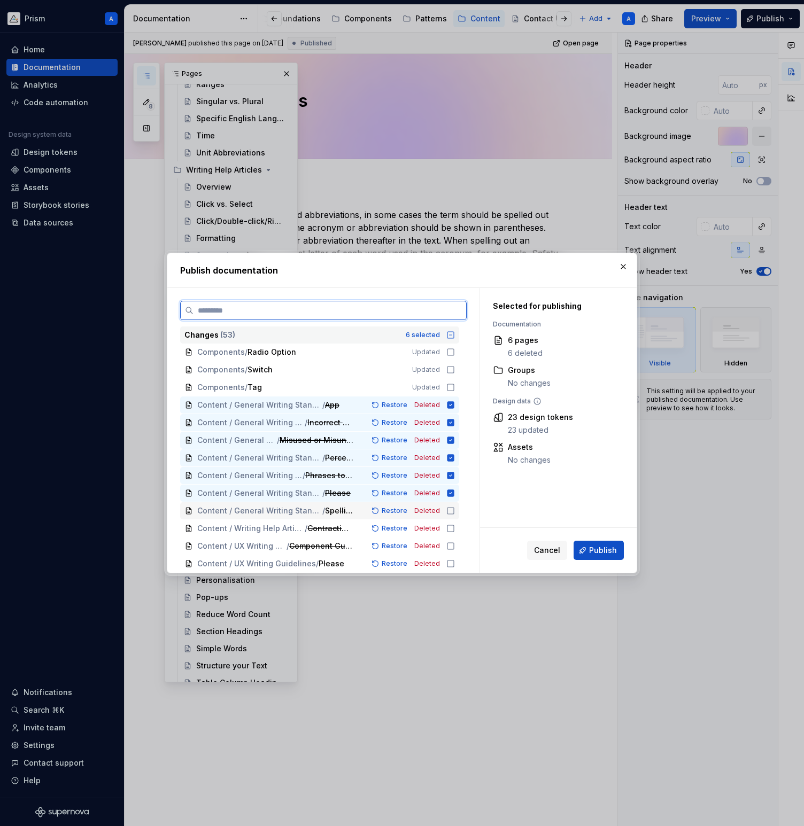
click at [454, 508] on icon at bounding box center [450, 511] width 6 height 6
click at [455, 528] on icon at bounding box center [450, 528] width 9 height 9
click at [455, 546] on icon at bounding box center [450, 546] width 9 height 9
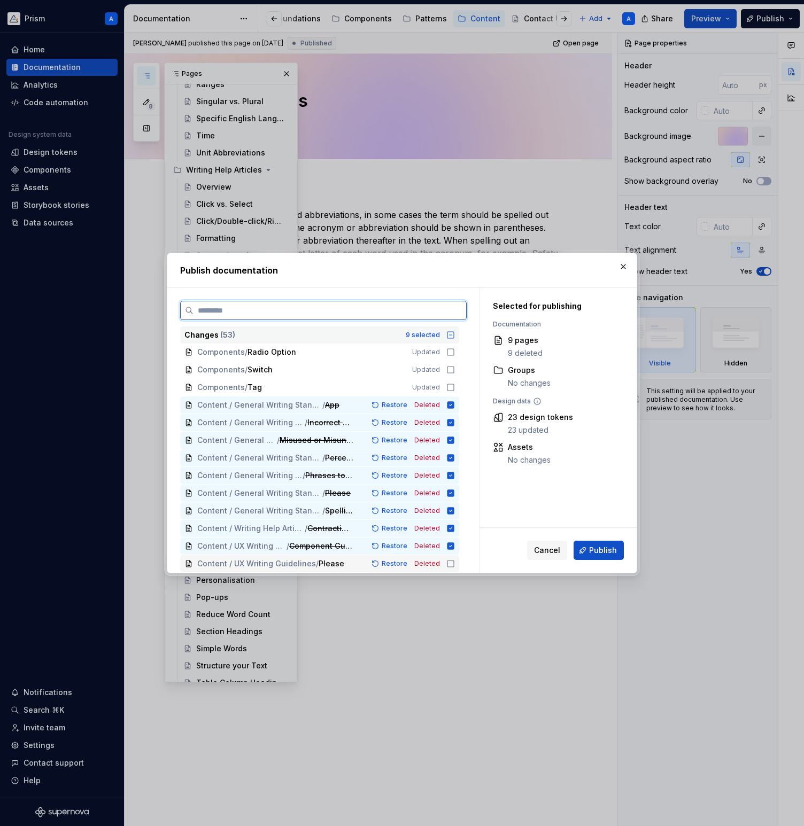
click at [455, 563] on icon at bounding box center [450, 564] width 9 height 9
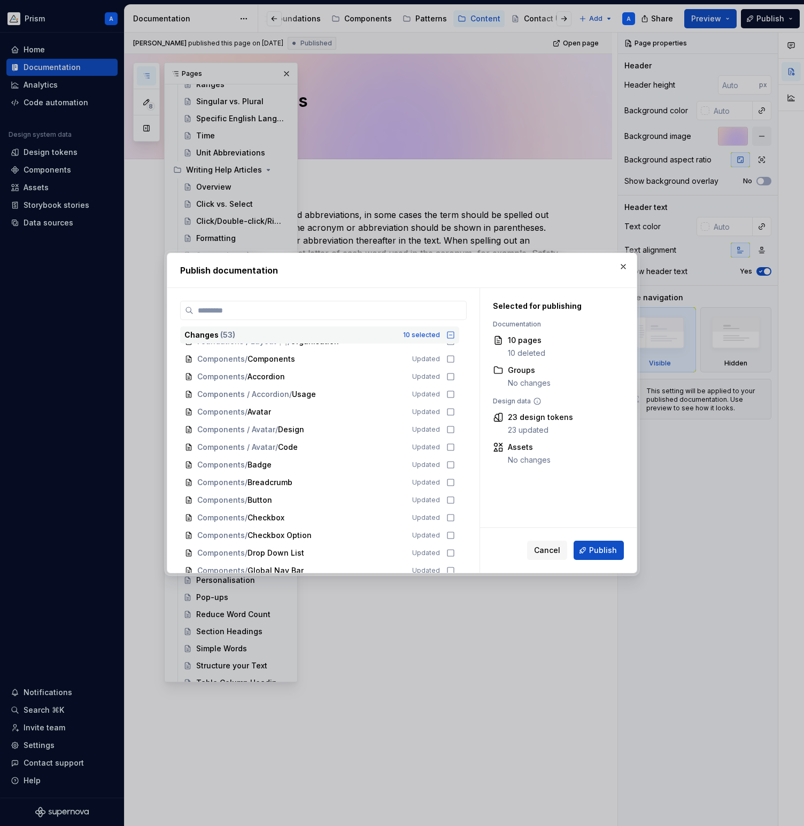
scroll to position [0, 0]
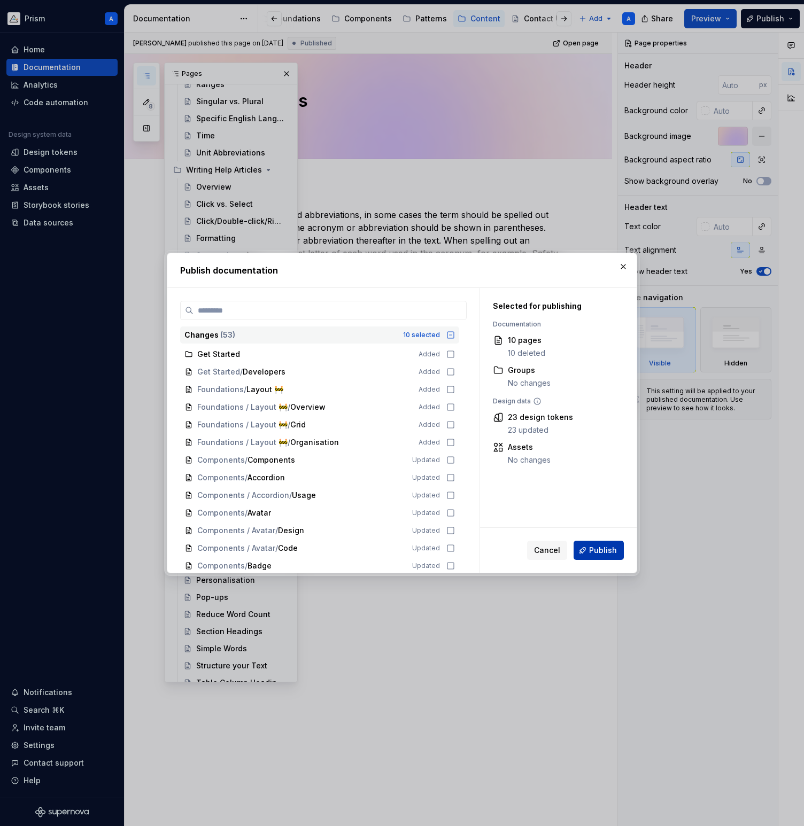
click at [610, 551] on span "Publish" at bounding box center [603, 550] width 28 height 11
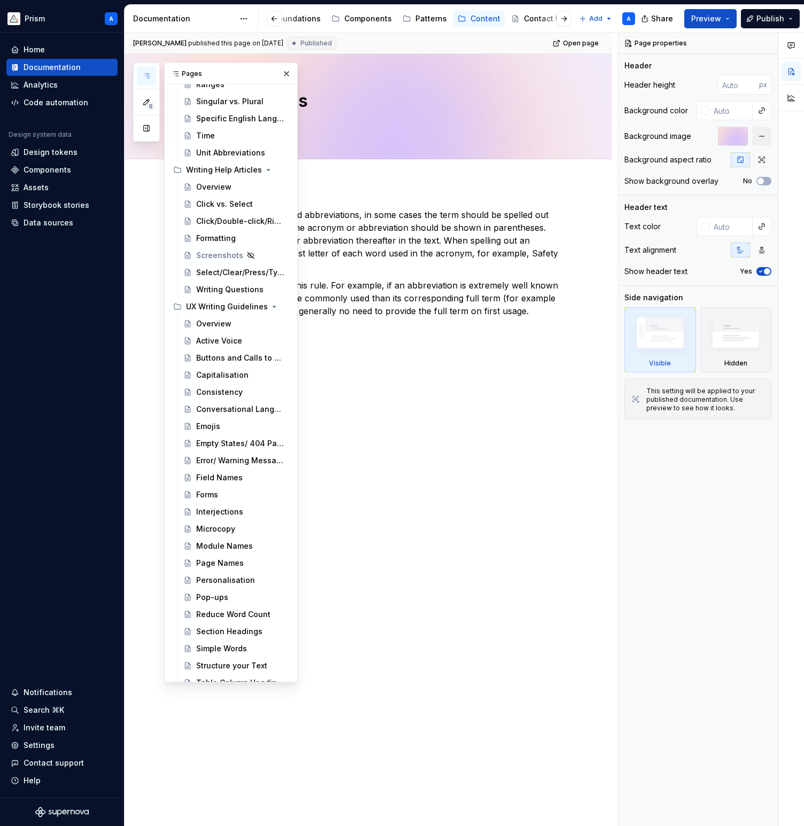
type textarea "*"
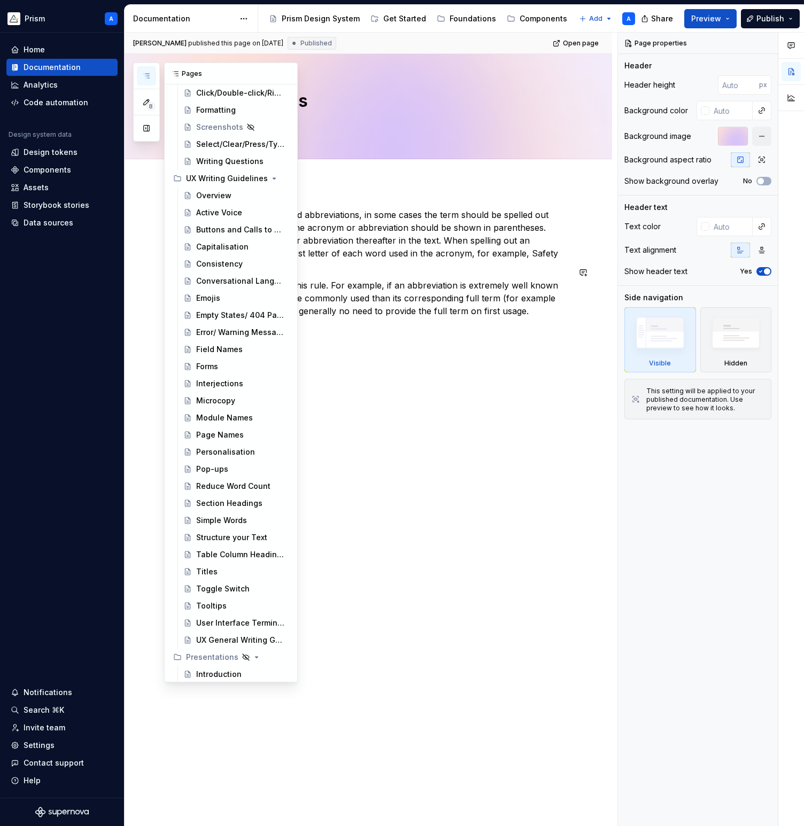
scroll to position [540, 0]
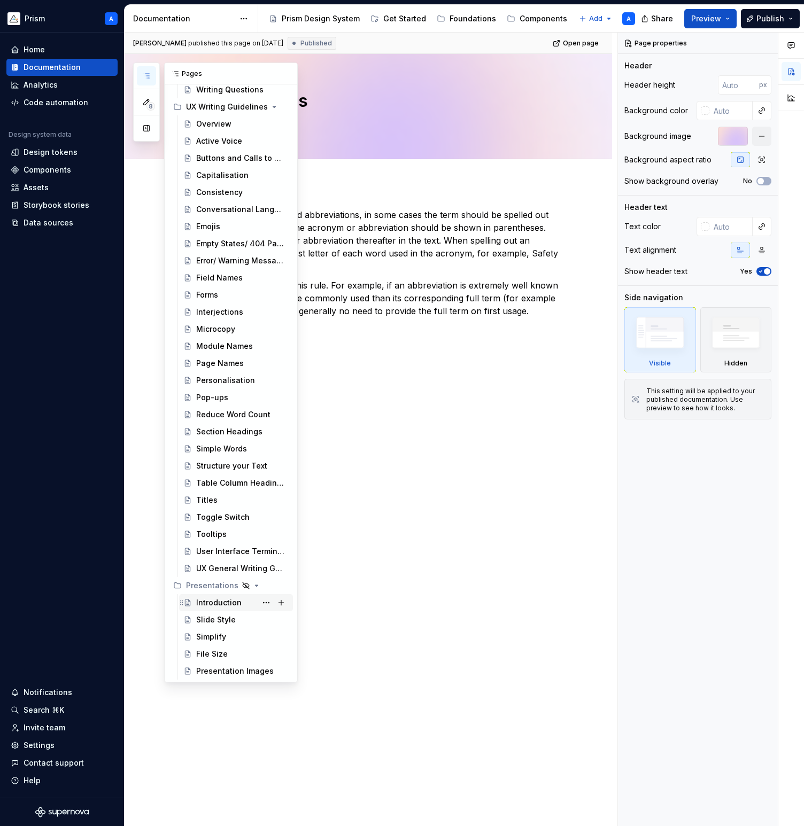
click at [214, 600] on div "Introduction" at bounding box center [218, 603] width 45 height 11
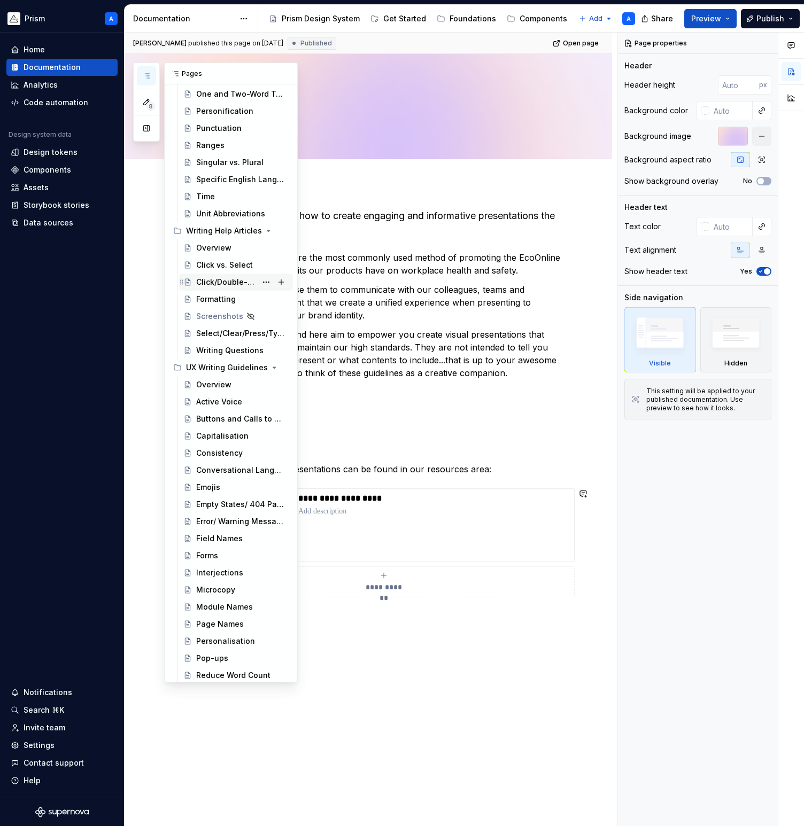
scroll to position [540, 0]
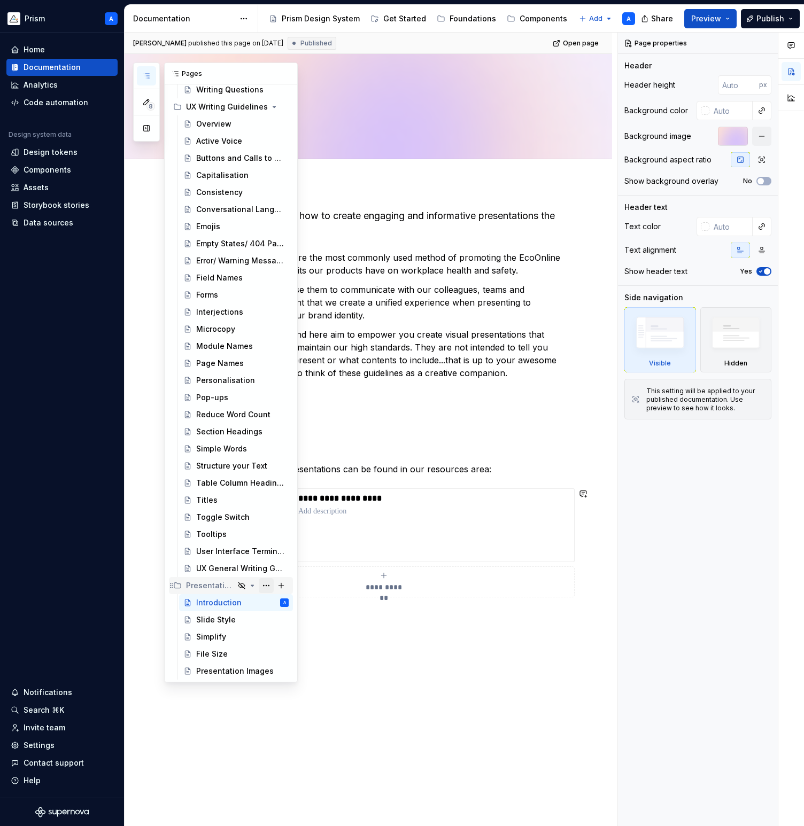
click at [264, 584] on button "Page tree" at bounding box center [266, 585] width 15 height 15
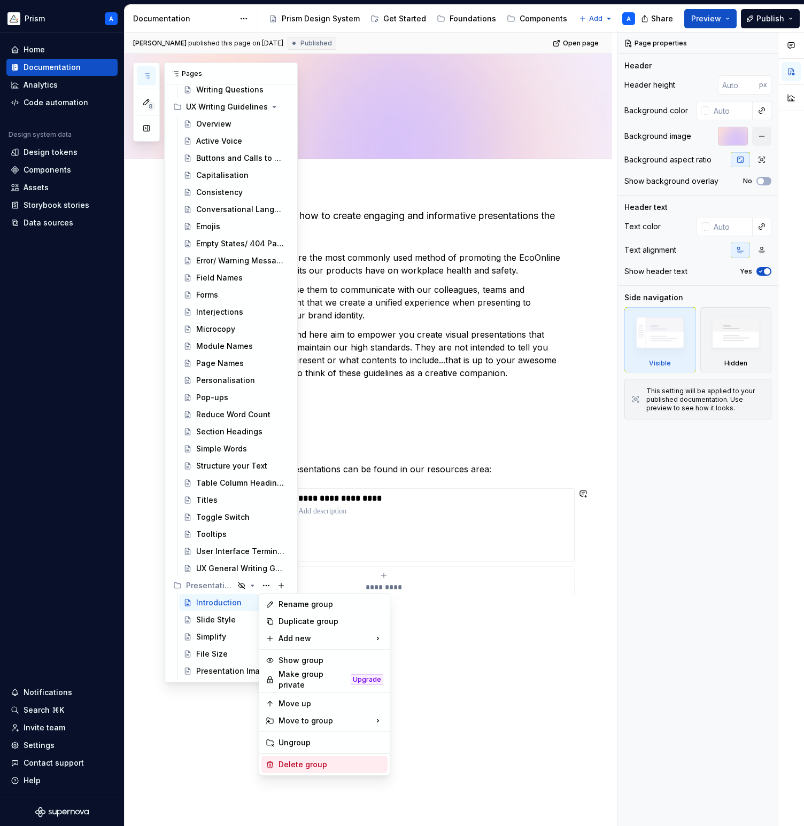
click at [306, 760] on div "Delete group" at bounding box center [330, 765] width 105 height 11
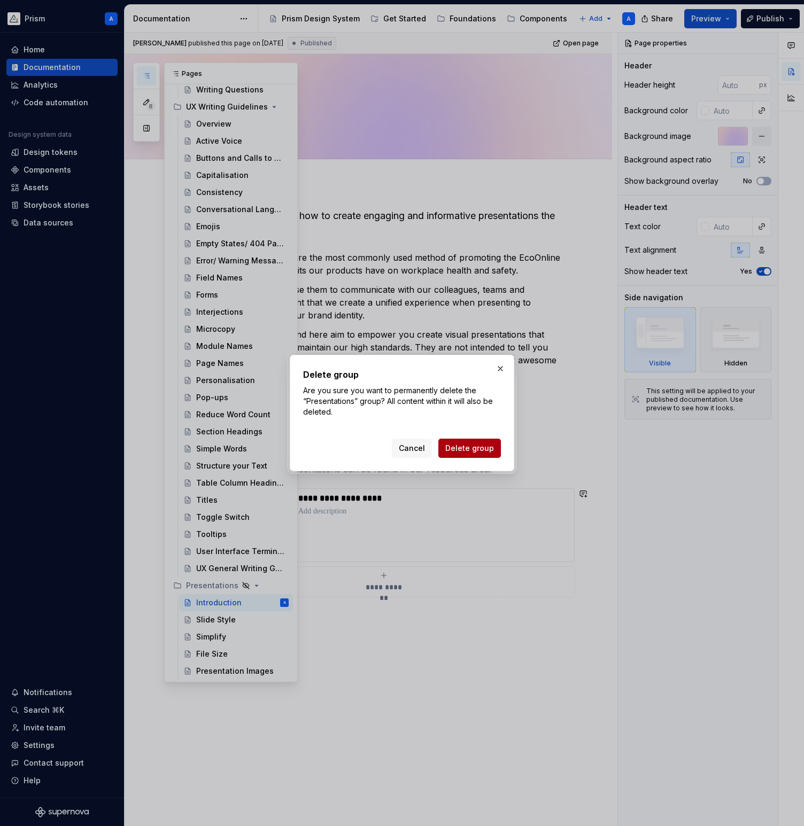
click at [466, 453] on span "Delete group" at bounding box center [469, 448] width 49 height 11
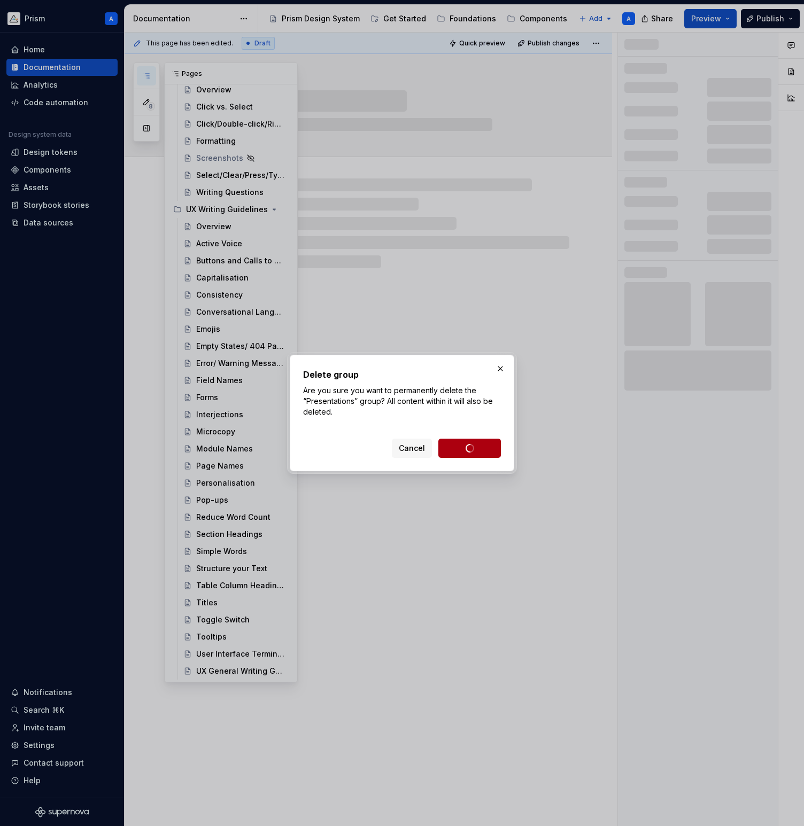
scroll to position [437, 0]
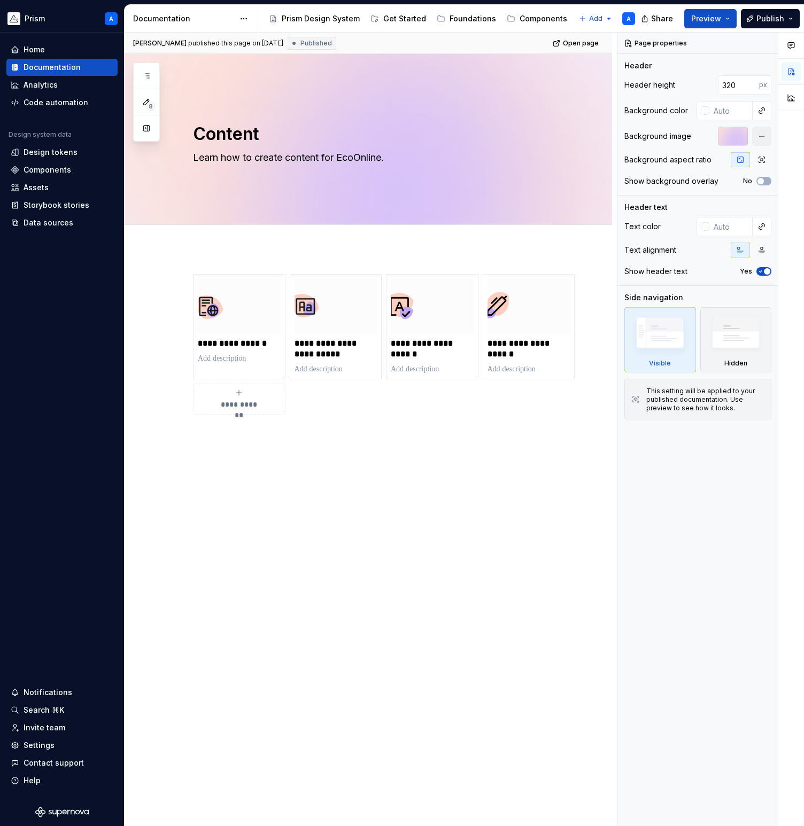
type textarea "*"
click at [47, 55] on div "Home" at bounding box center [61, 49] width 111 height 17
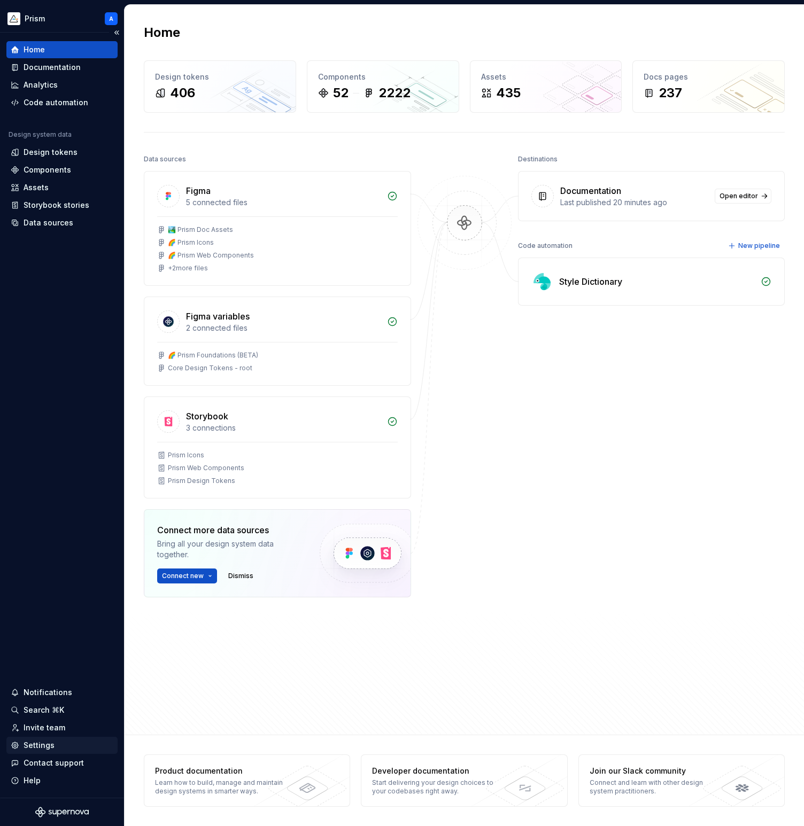
click at [42, 748] on div "Settings" at bounding box center [39, 745] width 31 height 11
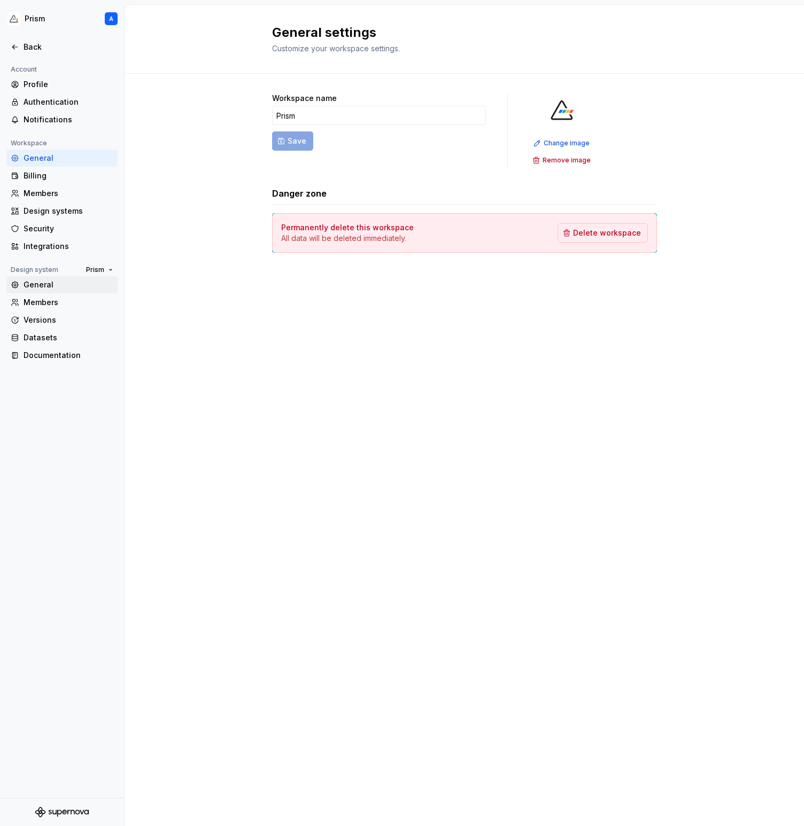
click at [53, 286] on div "General" at bounding box center [69, 285] width 90 height 11
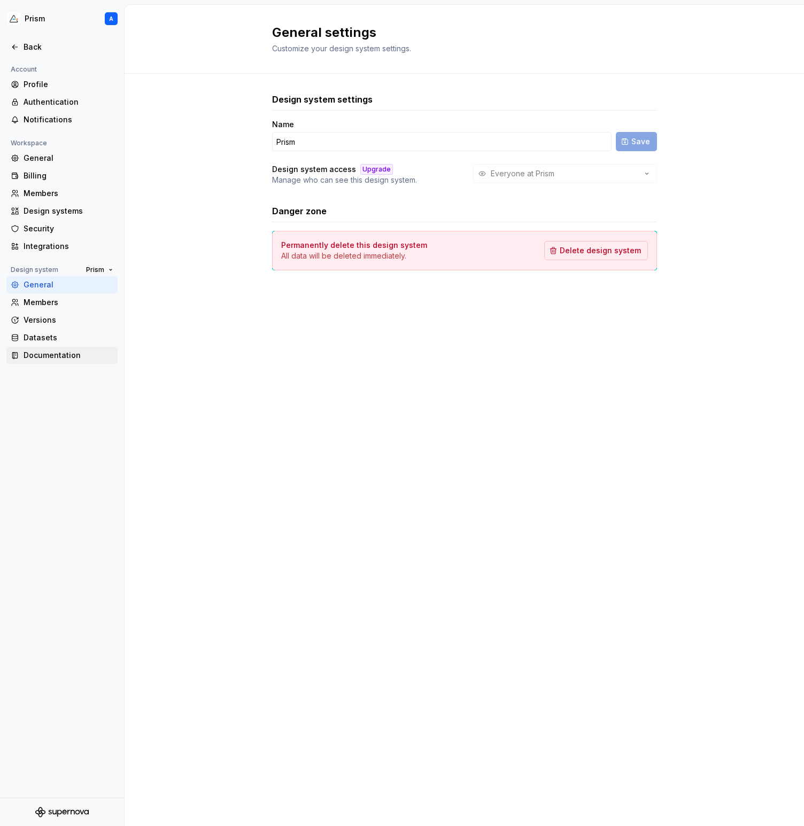
click at [47, 353] on div "Documentation" at bounding box center [69, 355] width 90 height 11
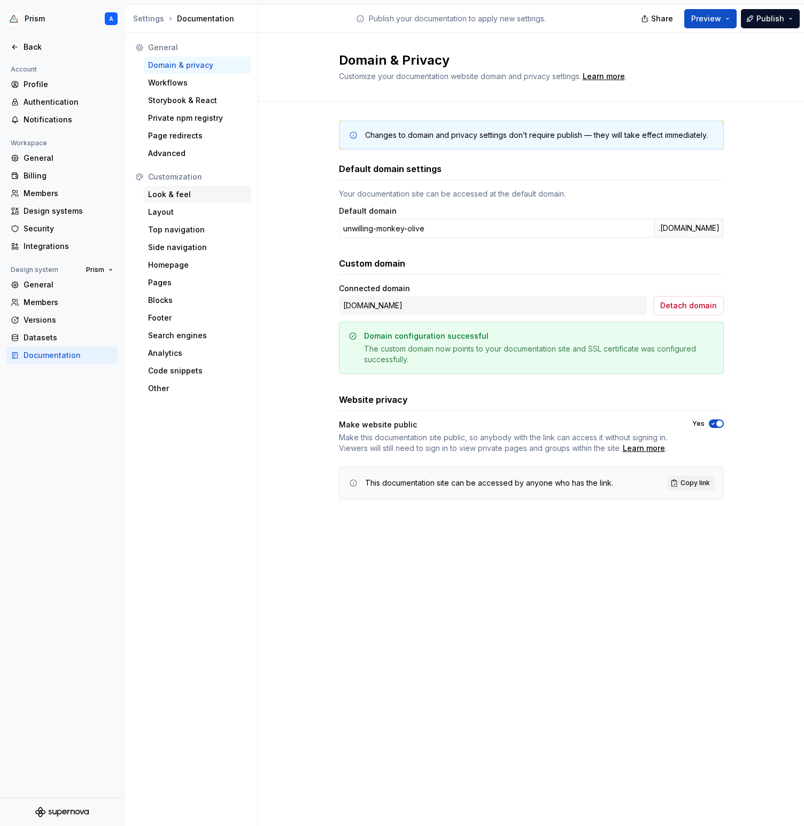
click at [181, 191] on div "Look & feel" at bounding box center [197, 194] width 99 height 11
